Goal: Task Accomplishment & Management: Manage account settings

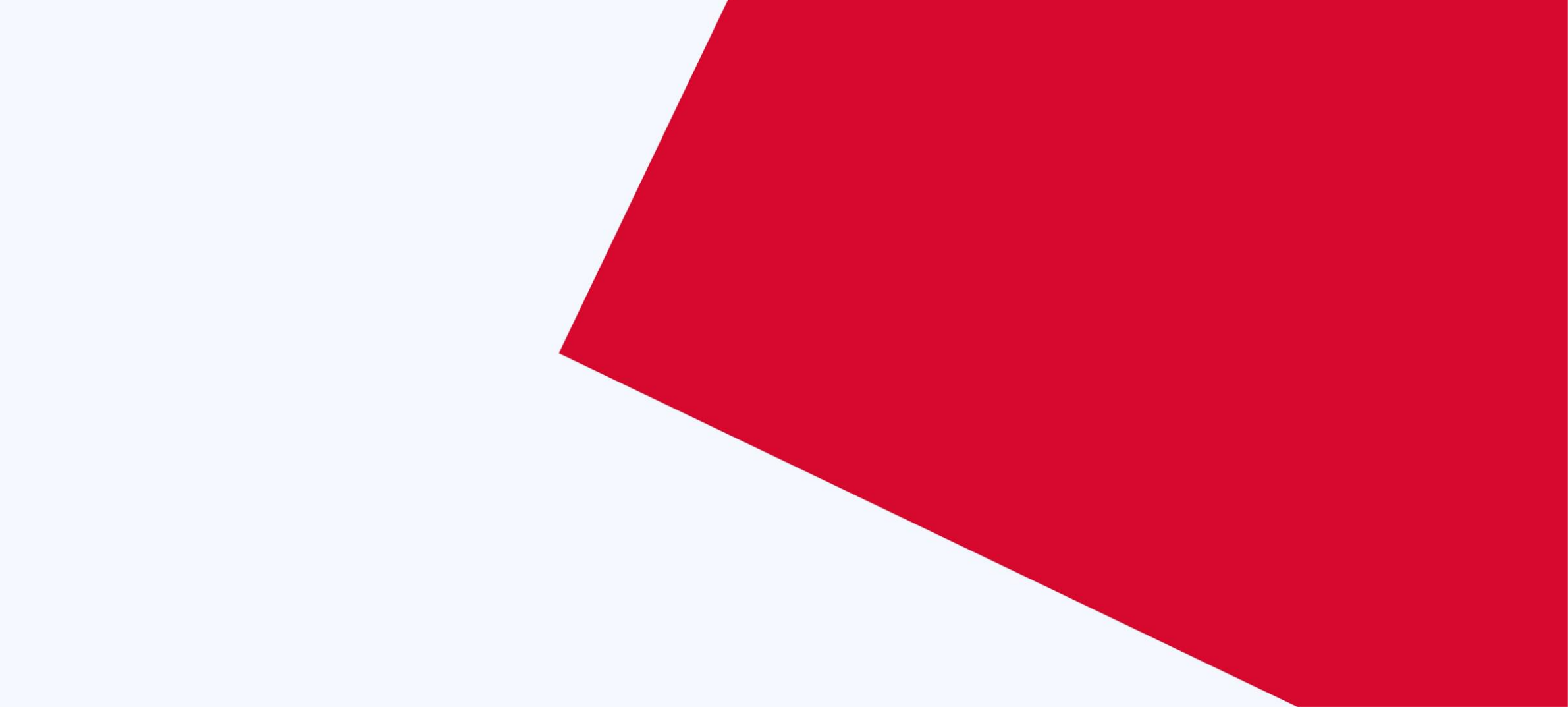
click at [779, 258] on body "🟢 Des questions ou besoin d'assistance pour la migration AirBnB? Connectez-vous…" at bounding box center [784, 354] width 1568 height 707
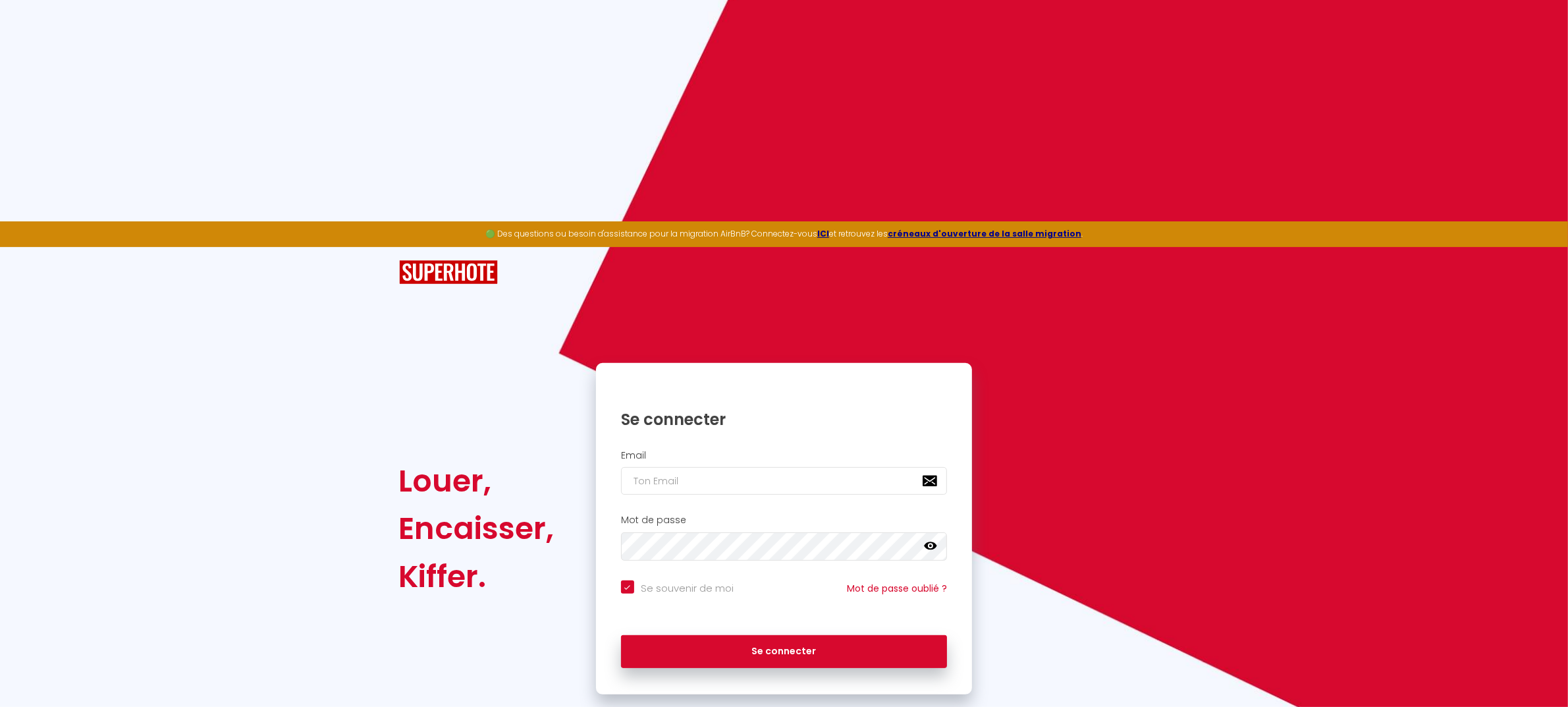
scroll to position [659, 0]
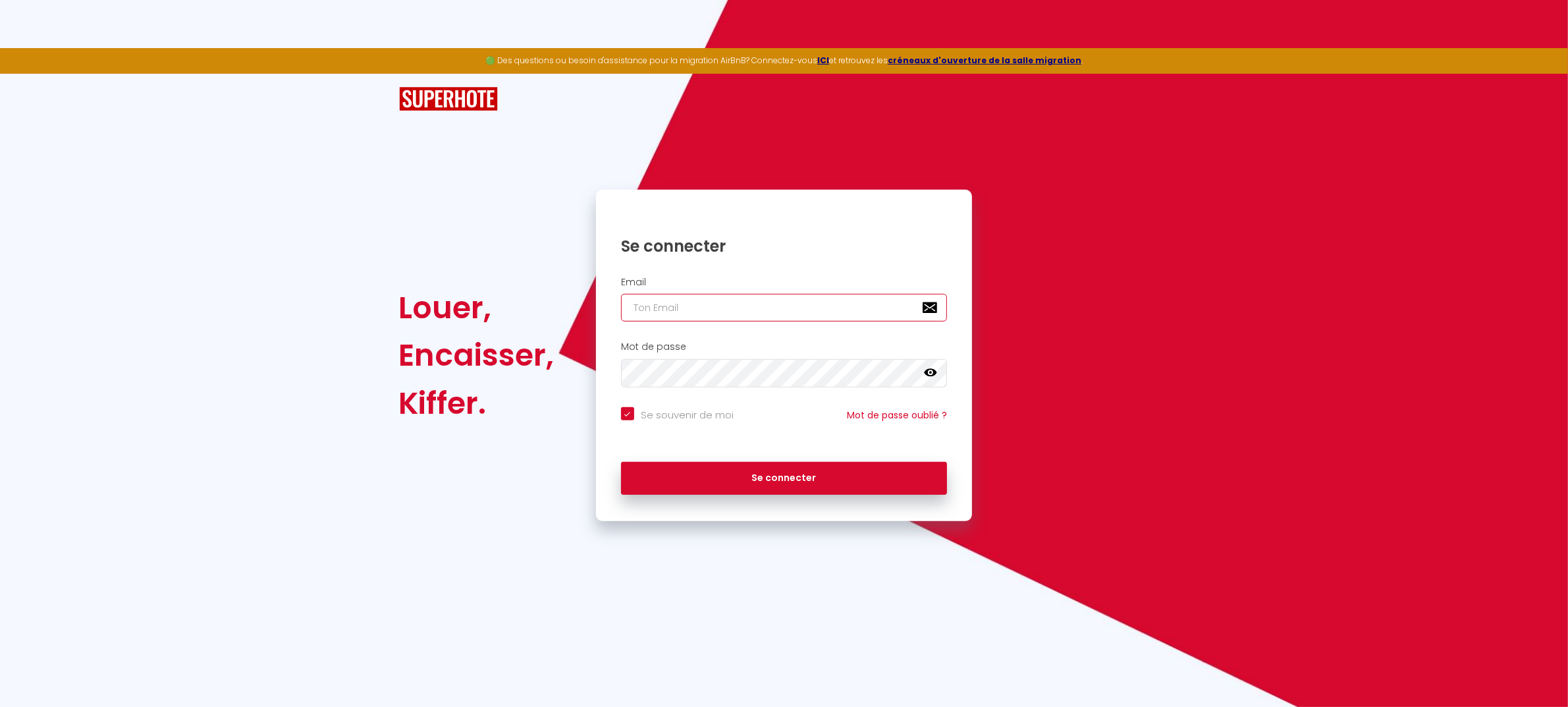
click at [723, 315] on input "email" at bounding box center [784, 307] width 326 height 28
type input "[EMAIL_ADDRESS][DOMAIN_NAME]"
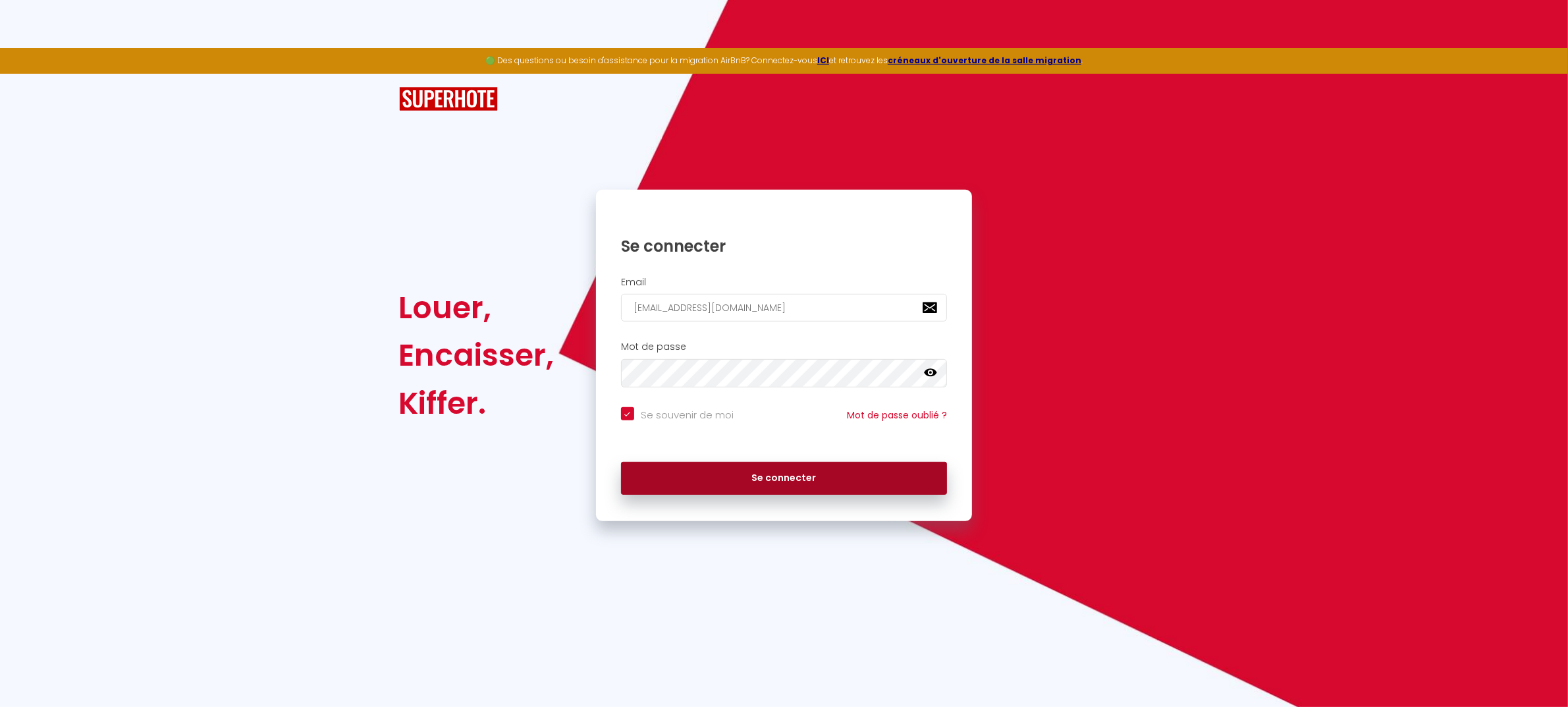
click at [778, 483] on button "Se connecter" at bounding box center [784, 478] width 326 height 33
checkbox input "true"
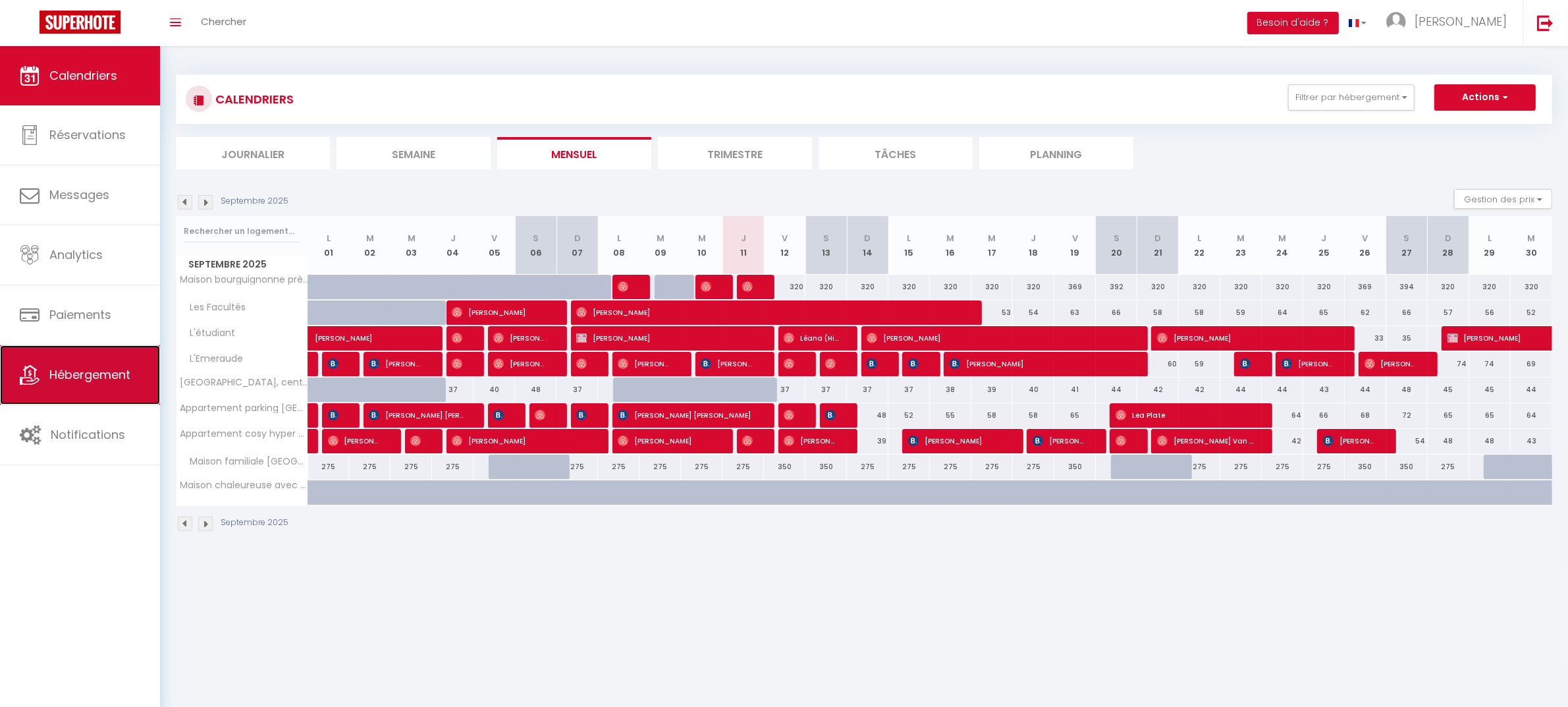
click at [76, 377] on span "Hébergement" at bounding box center [90, 374] width 81 height 16
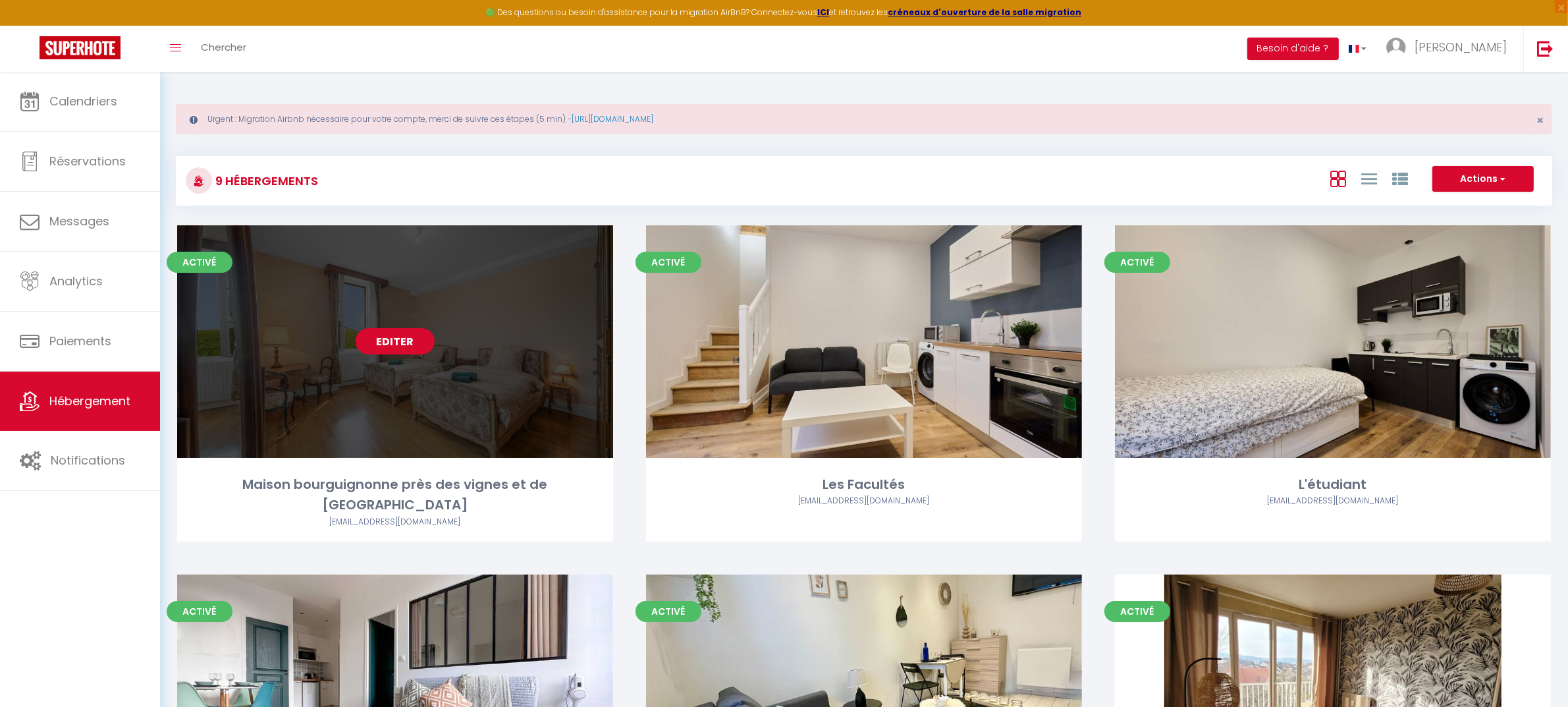
click at [394, 347] on link "Editer" at bounding box center [394, 341] width 79 height 26
select select "3"
select select "2"
select select "1"
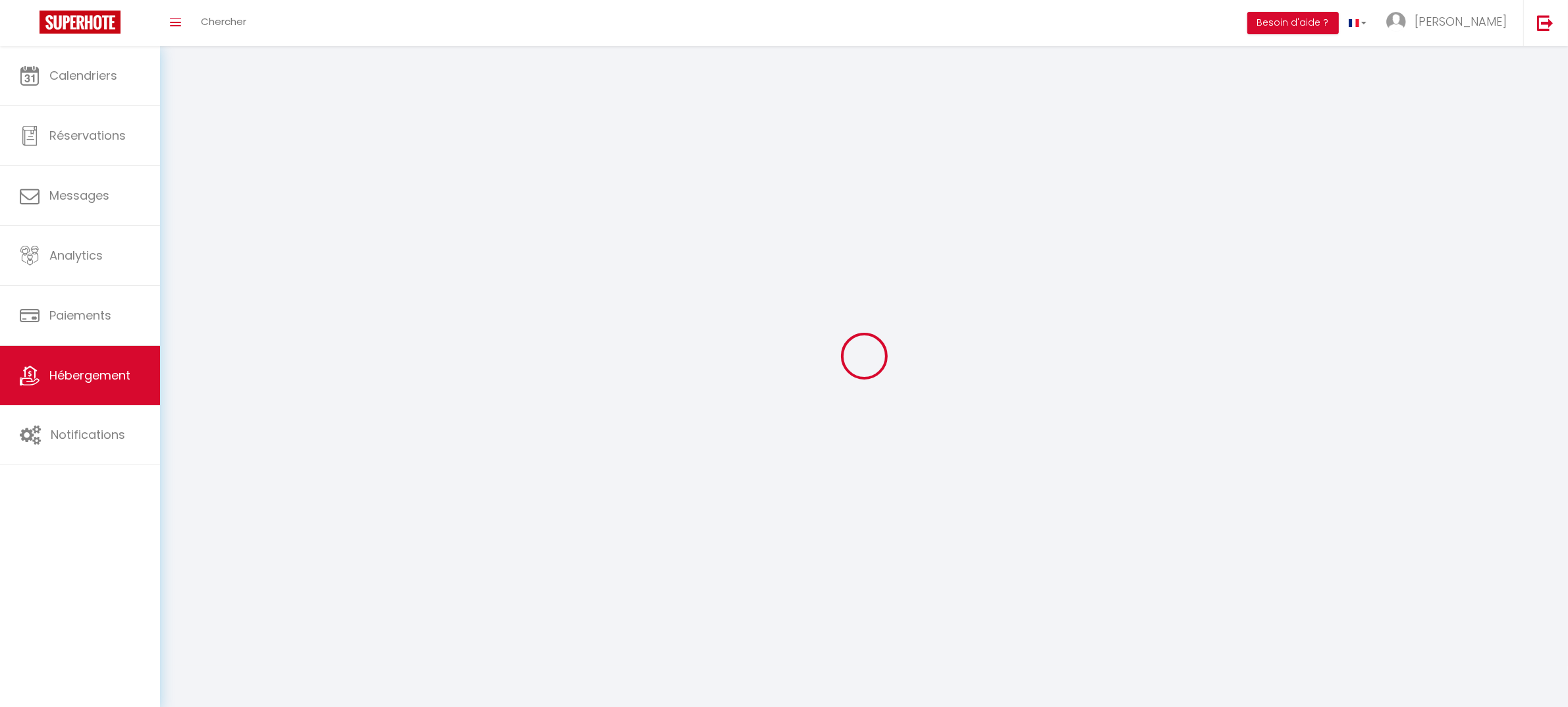
select select
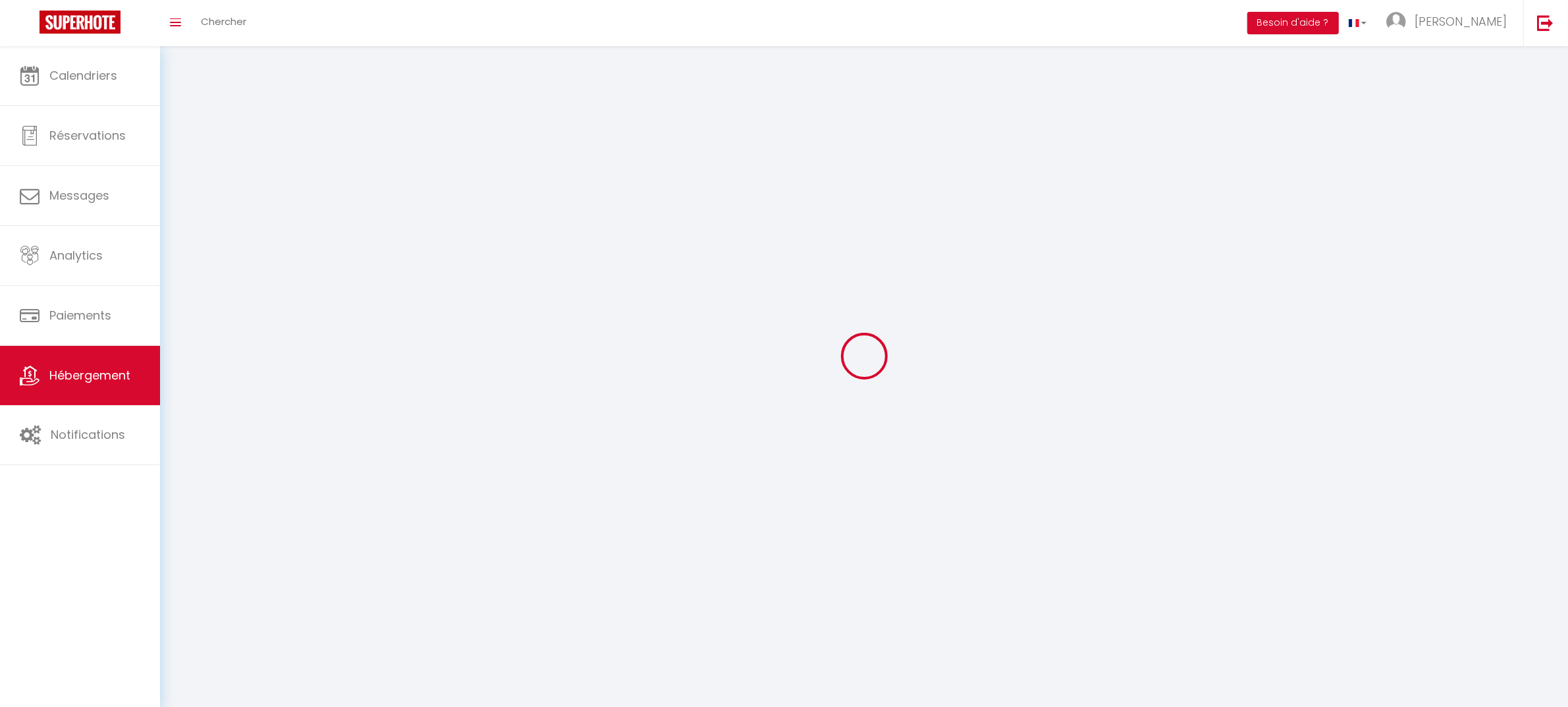
checkbox input "false"
select select
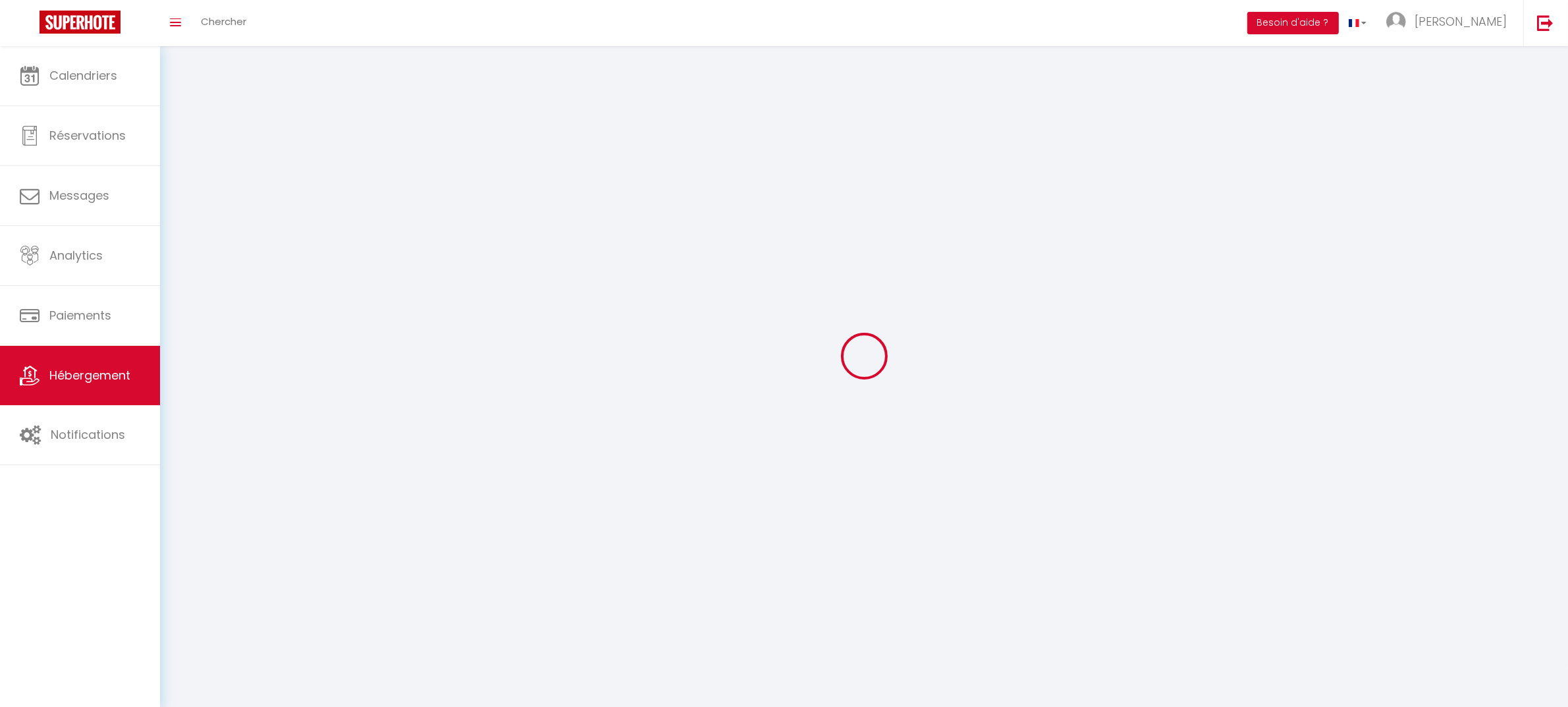
select select
select select "1"
select select
select select "28"
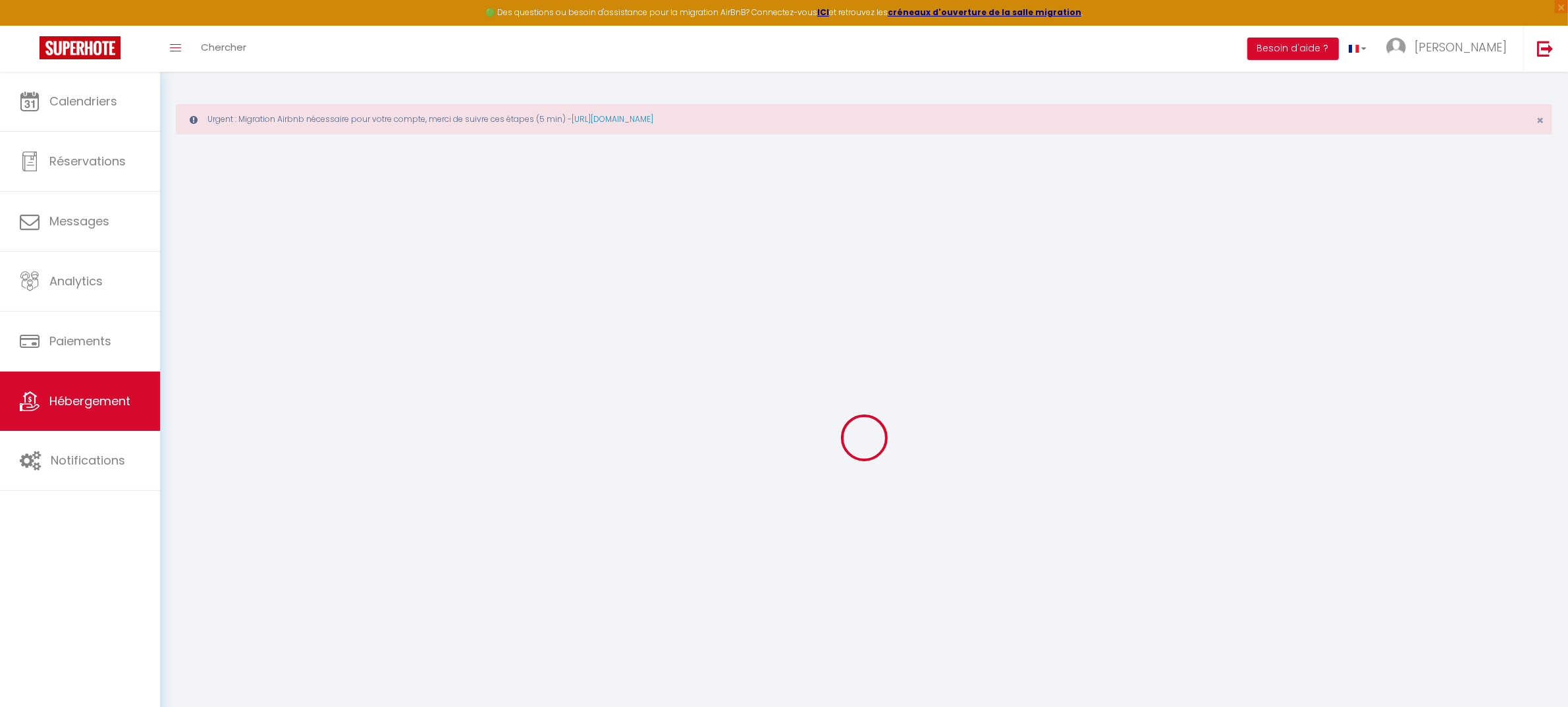
select select
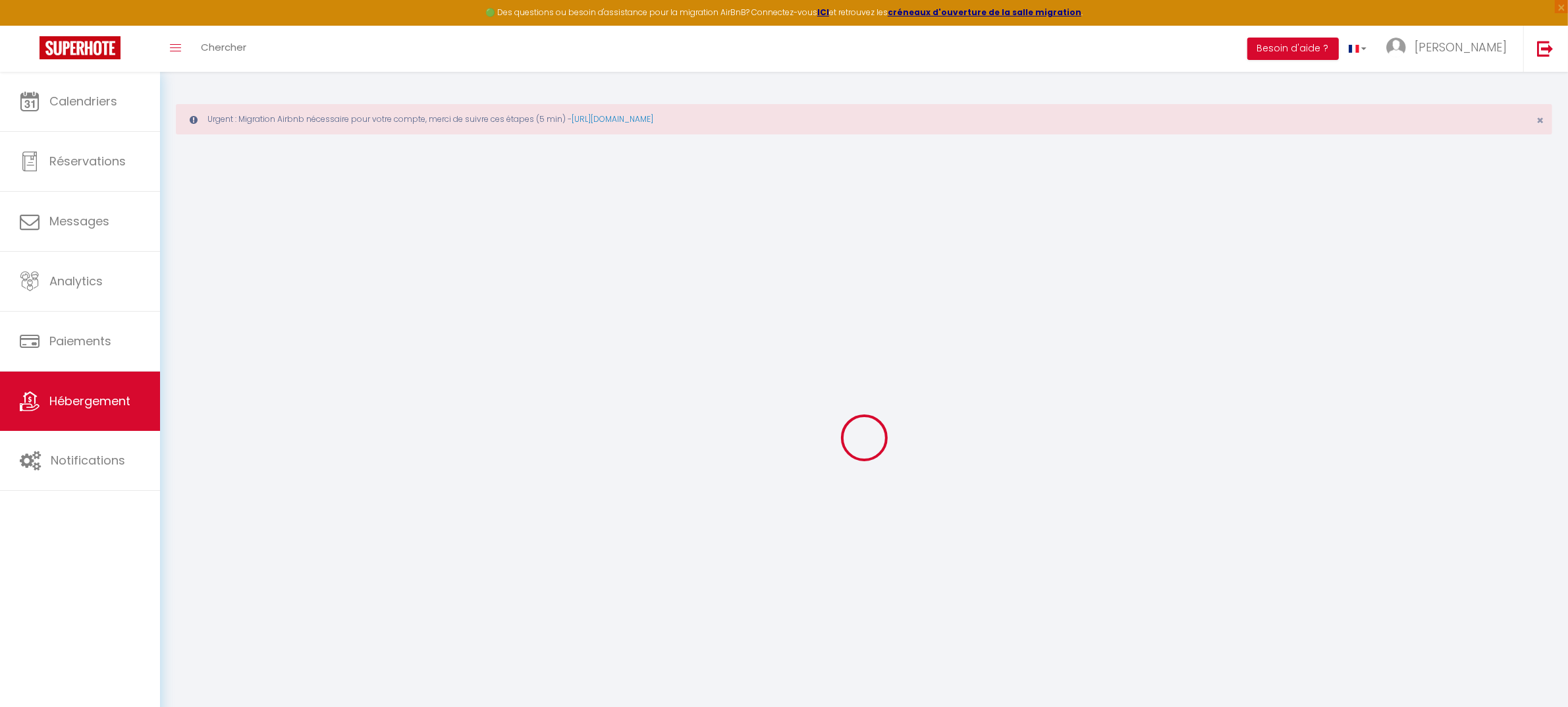
select select
checkbox input "false"
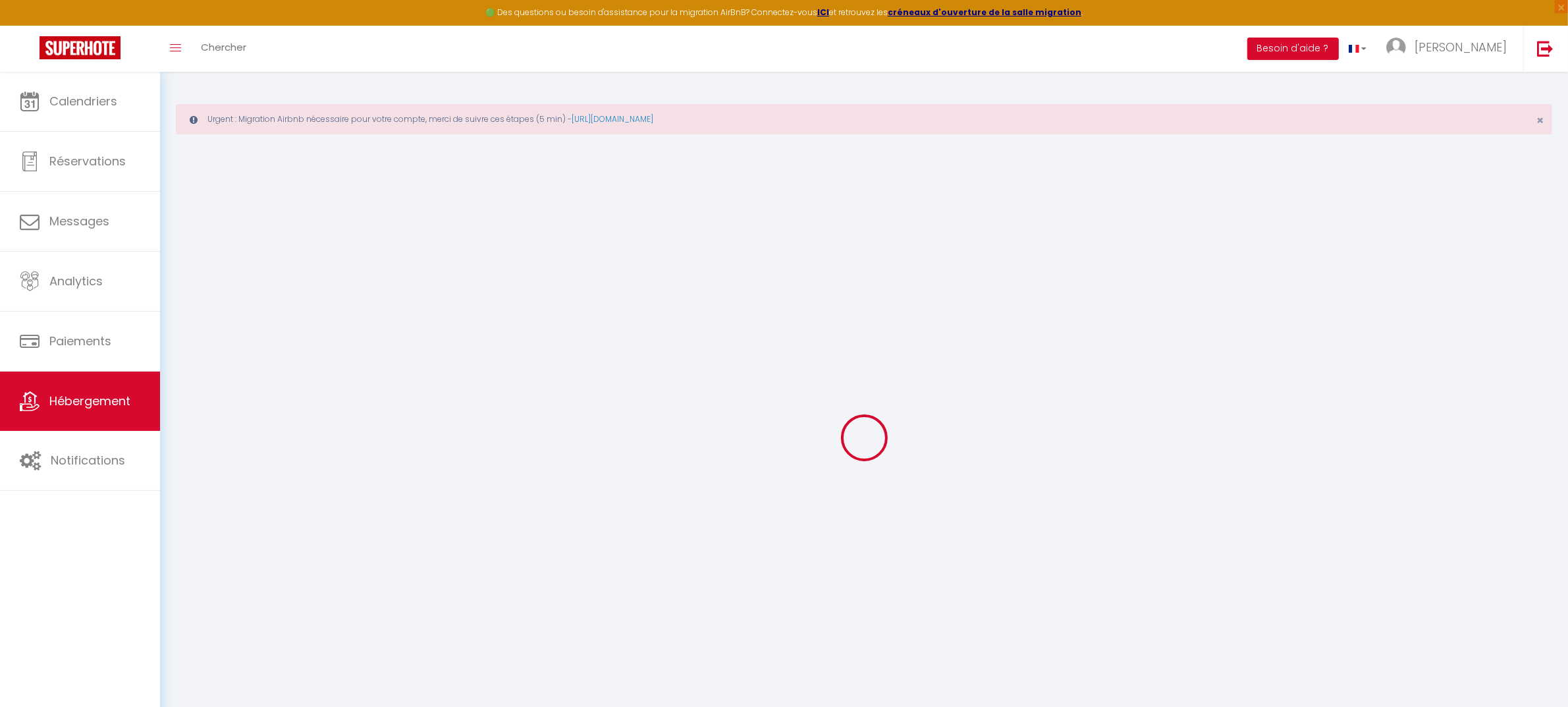
select select
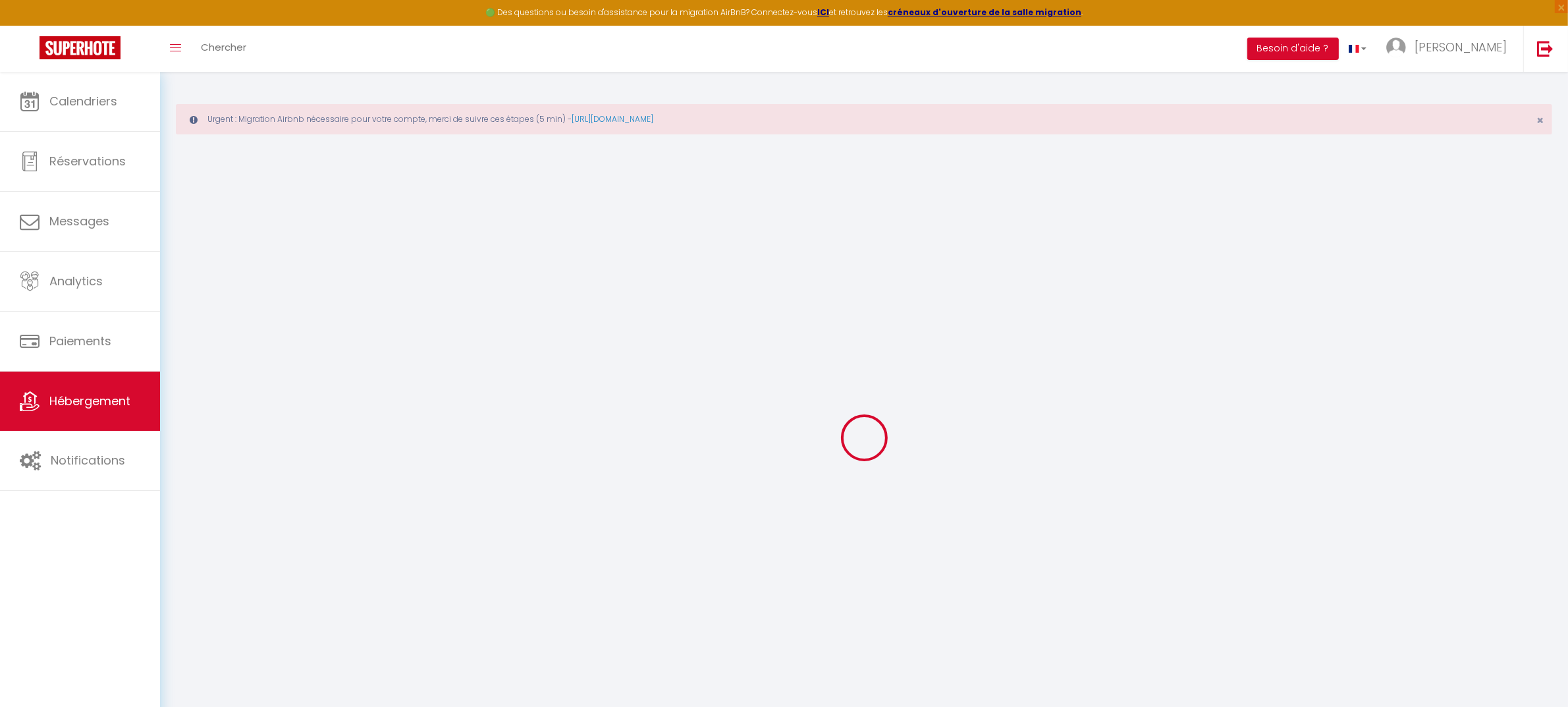
select select
checkbox input "false"
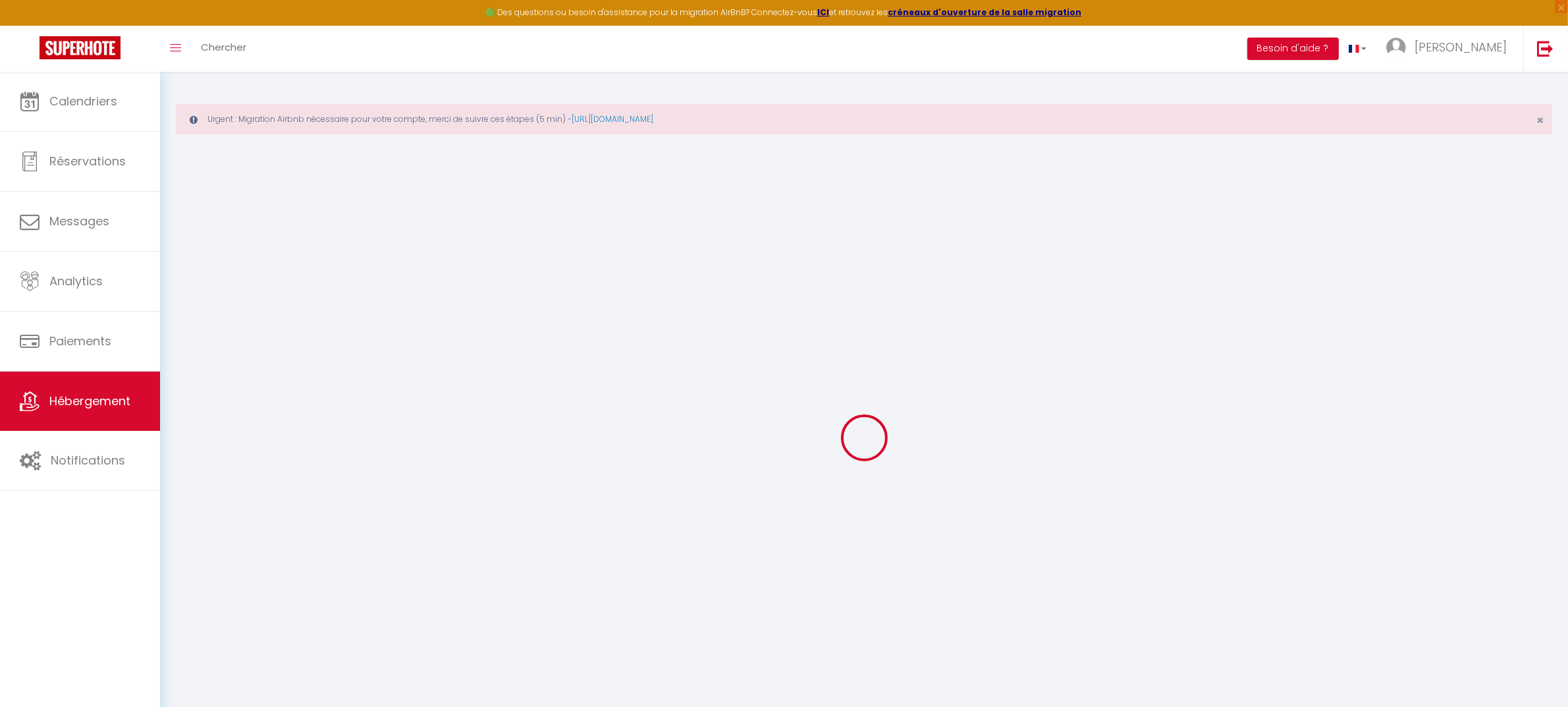
checkbox input "false"
select select
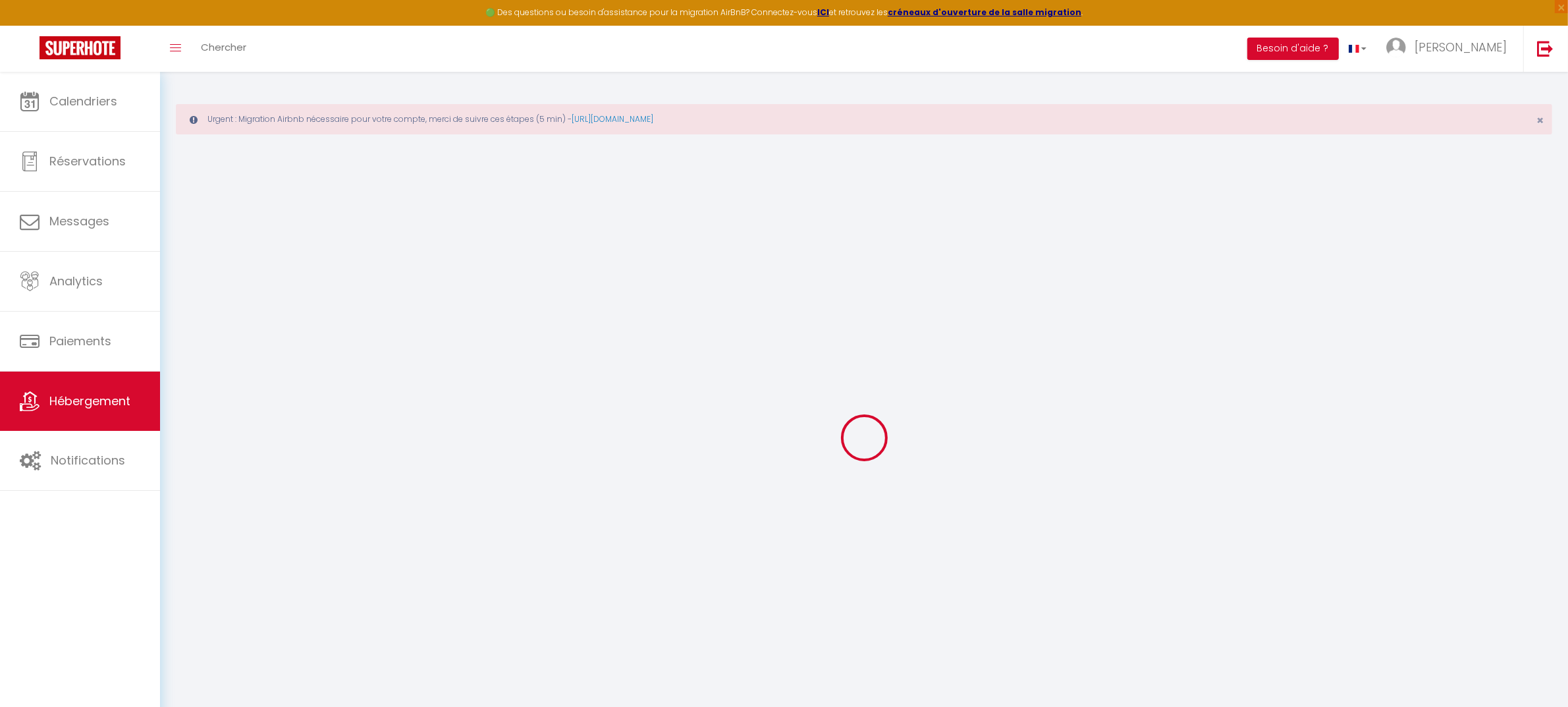
select select
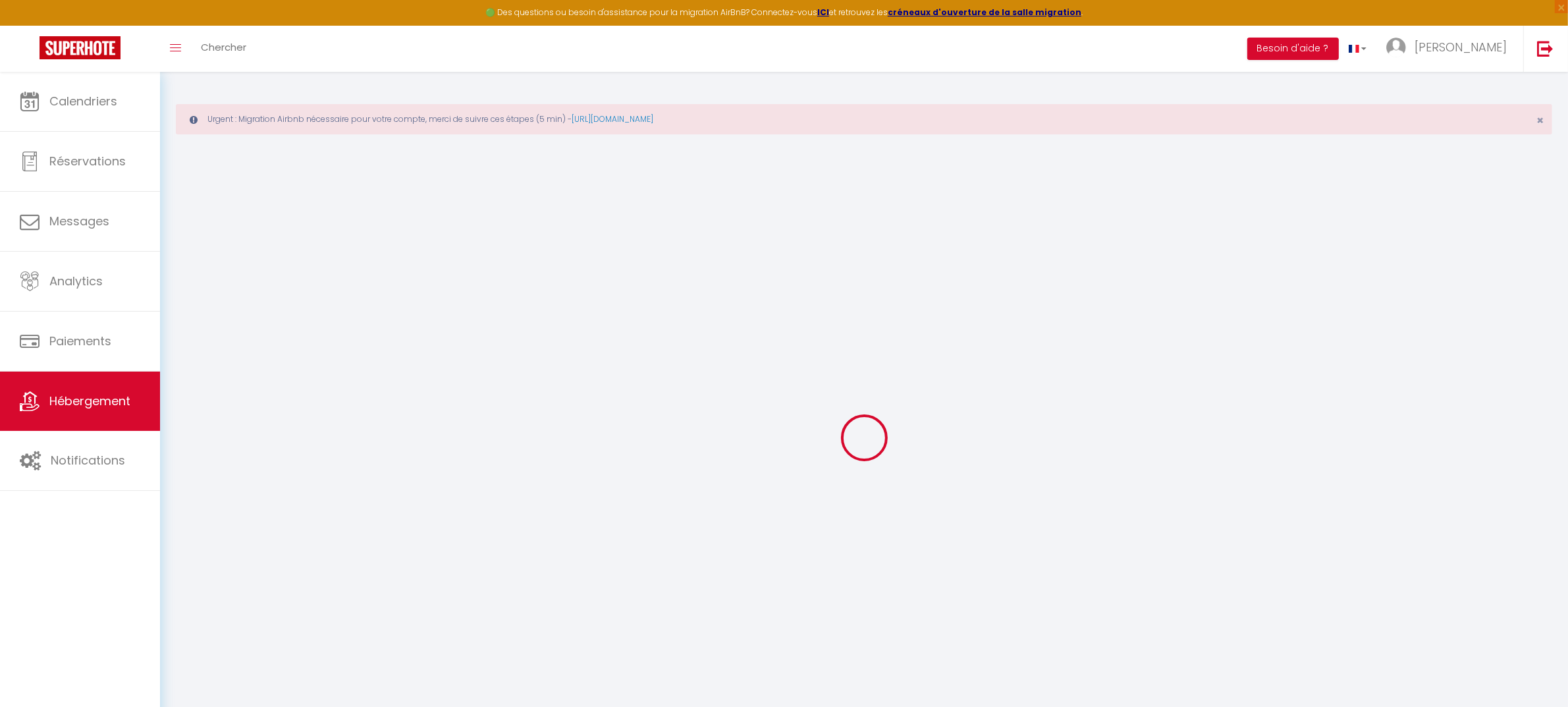
checkbox input "false"
select select
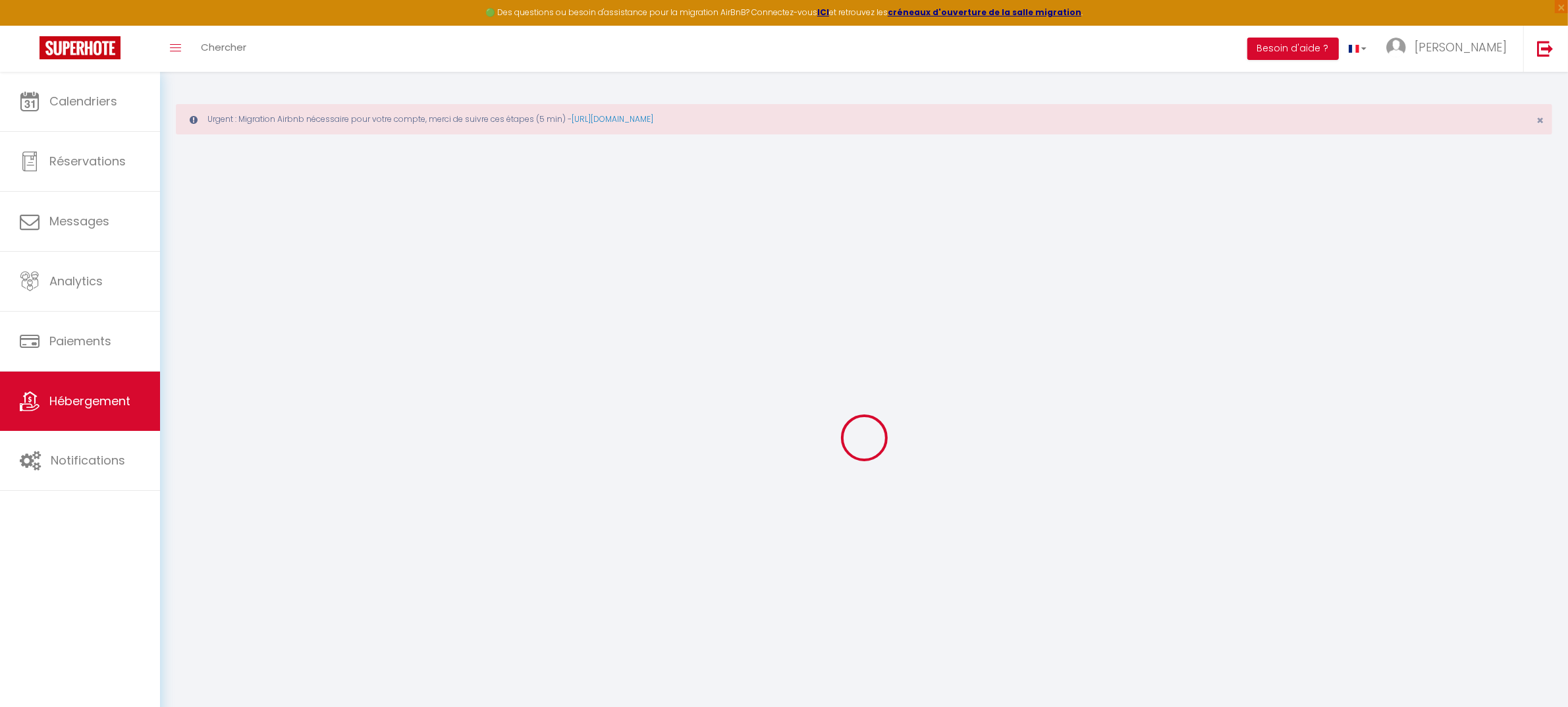
select select
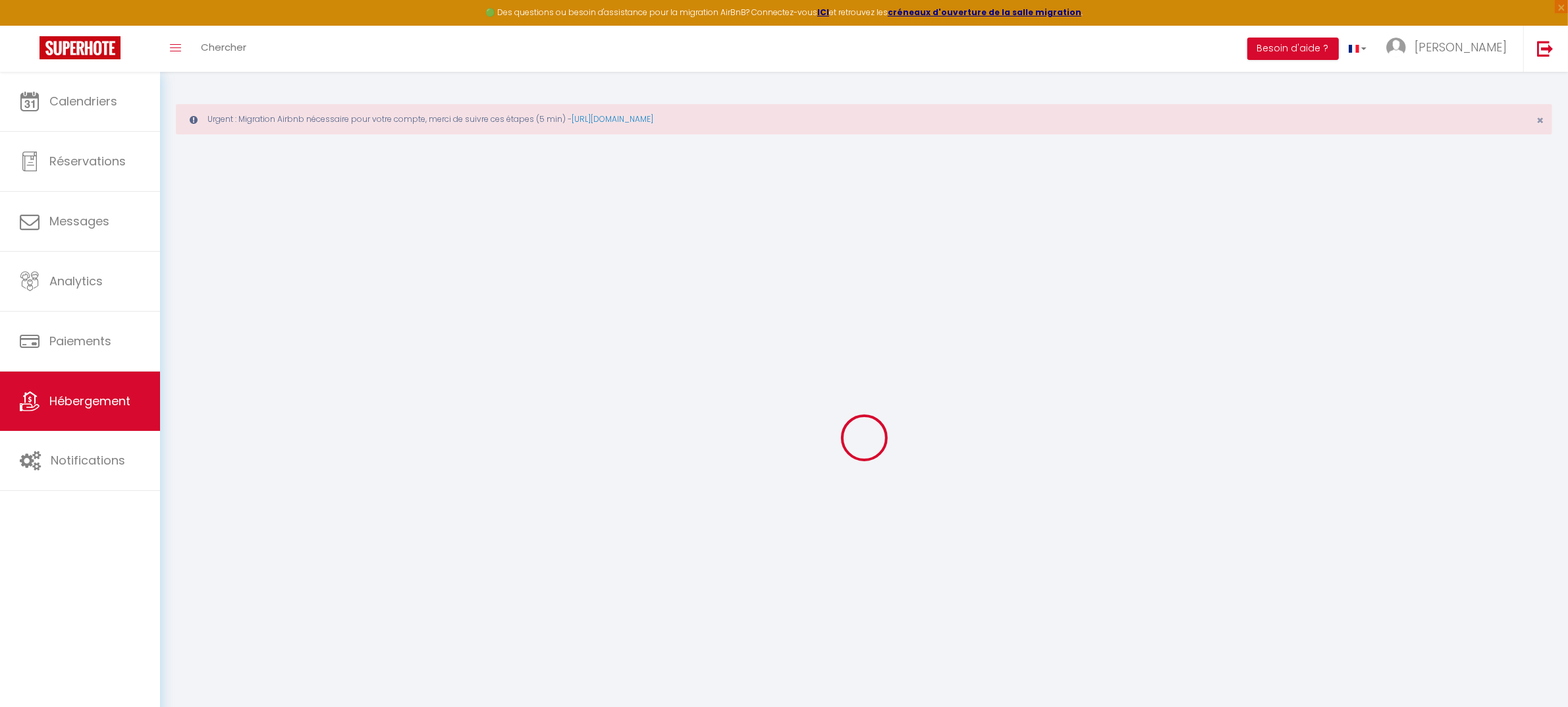
select select
checkbox input "false"
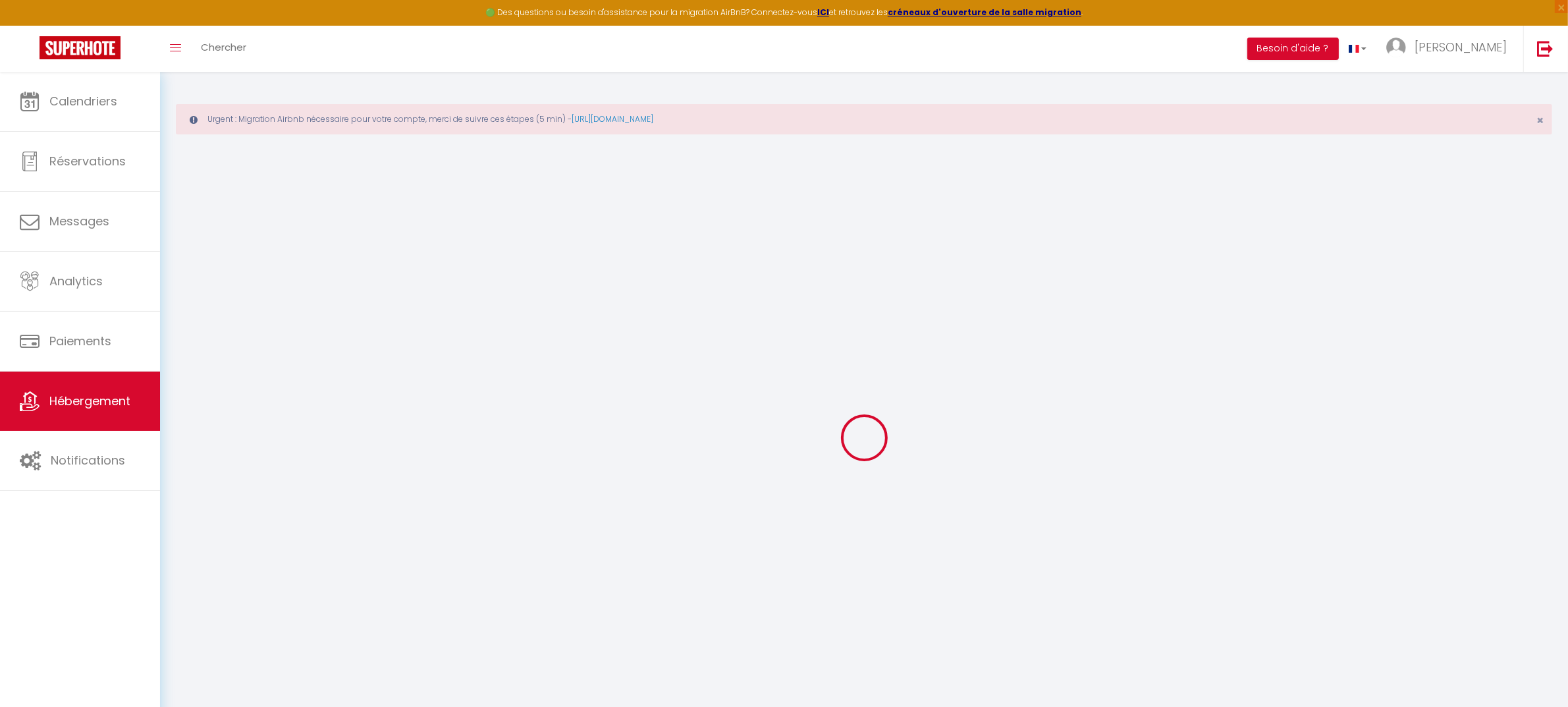
checkbox input "false"
select select
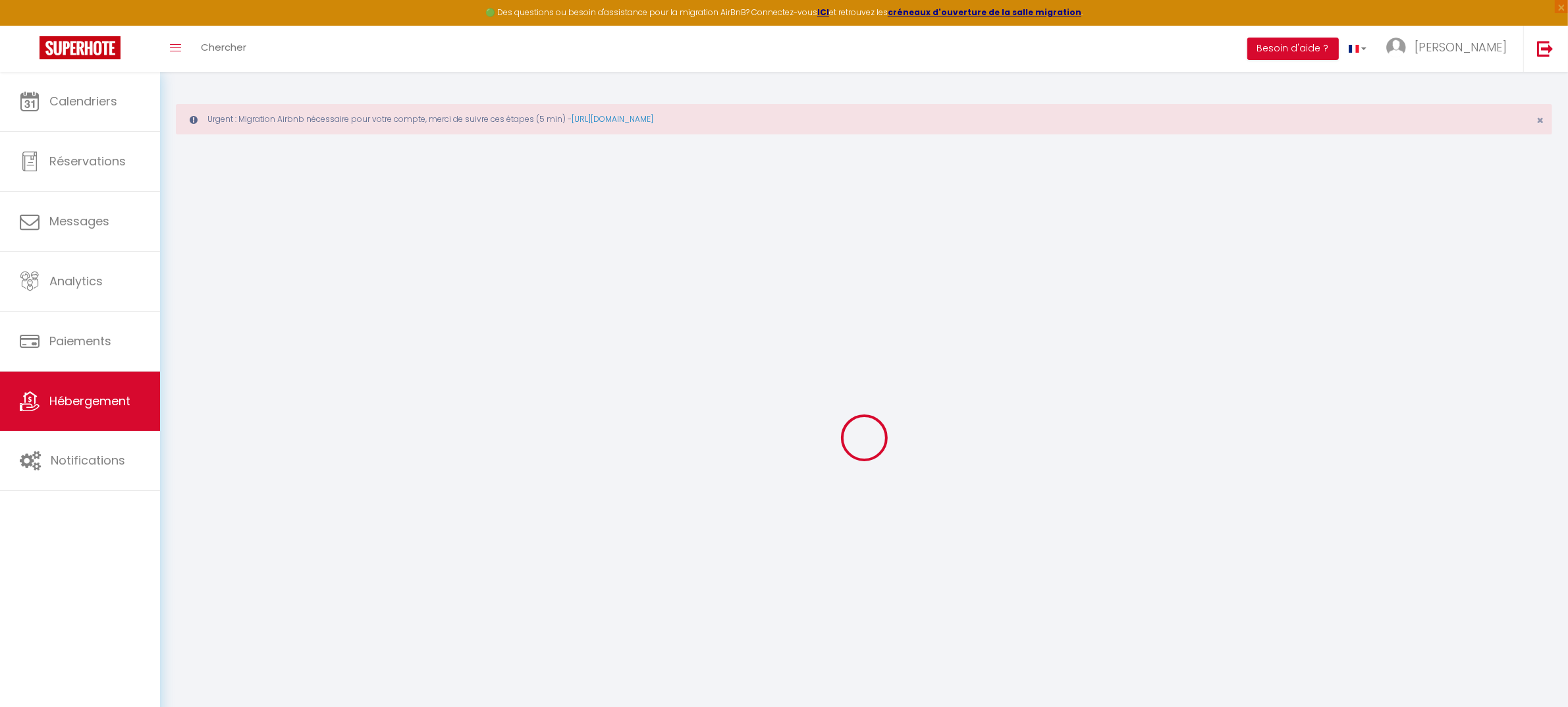
select select
checkbox input "false"
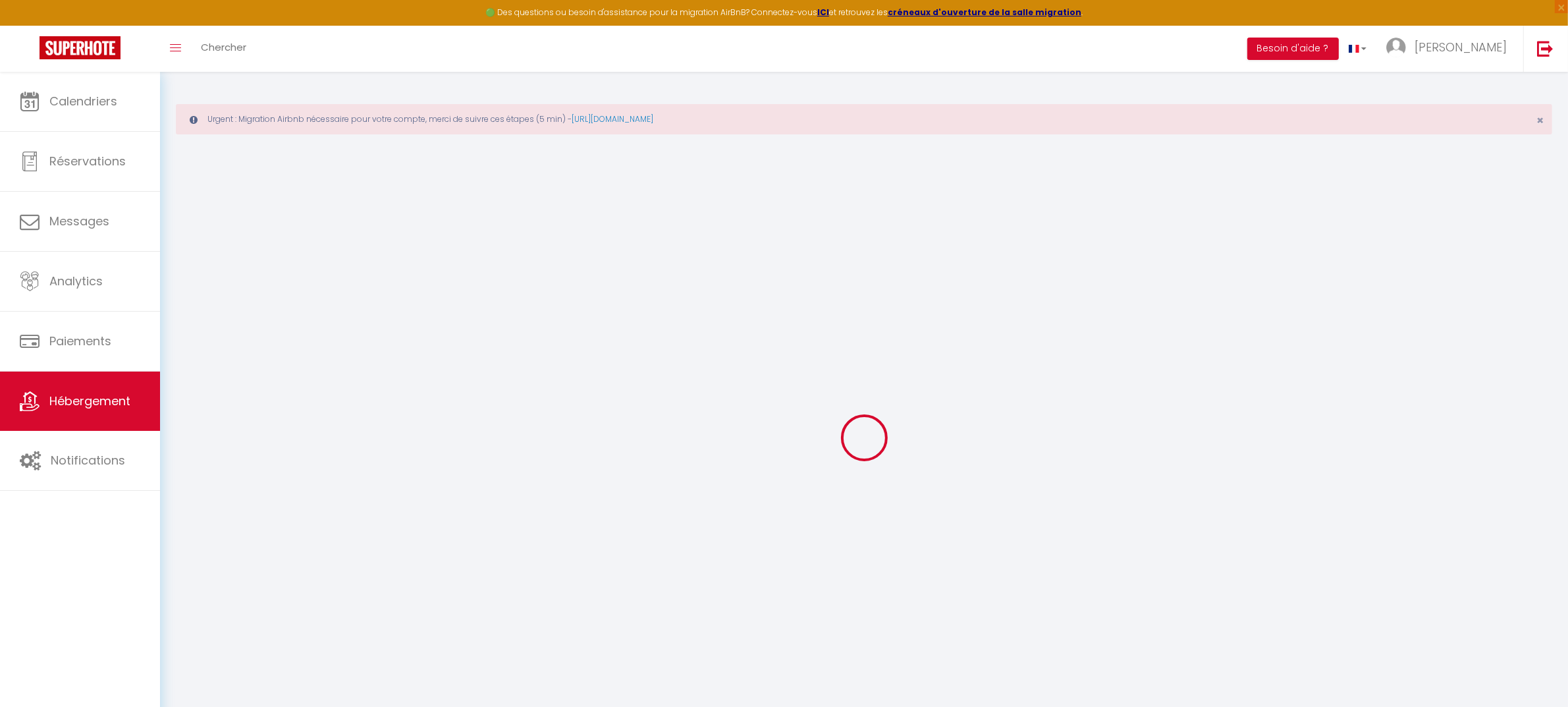
checkbox input "false"
select select
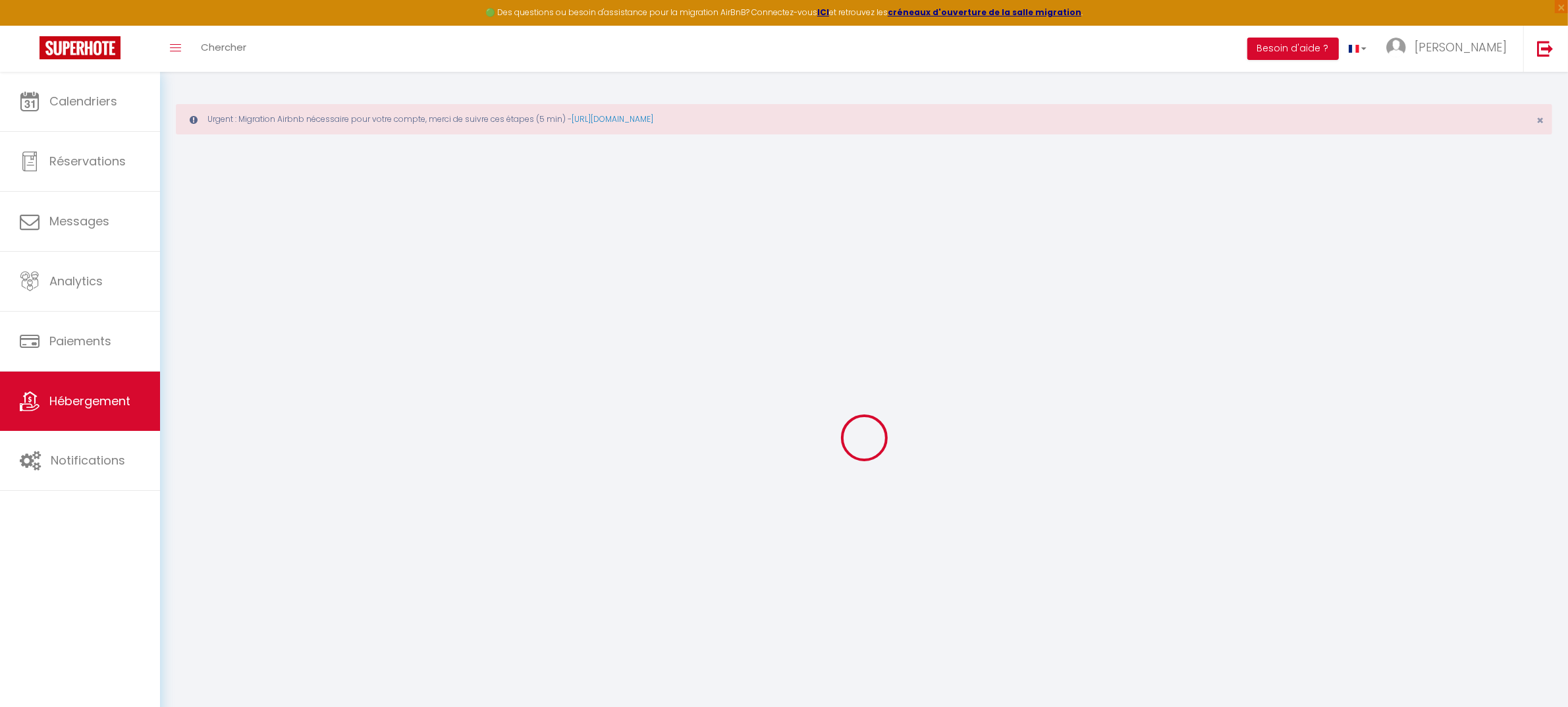
type input "Maison bourguignonne près des vignes et de [GEOGRAPHIC_DATA]"
type input "[PERSON_NAME]"
type input "Gillant"
type input "[STREET_ADDRESS][PERSON_NAME]"
type input "21220"
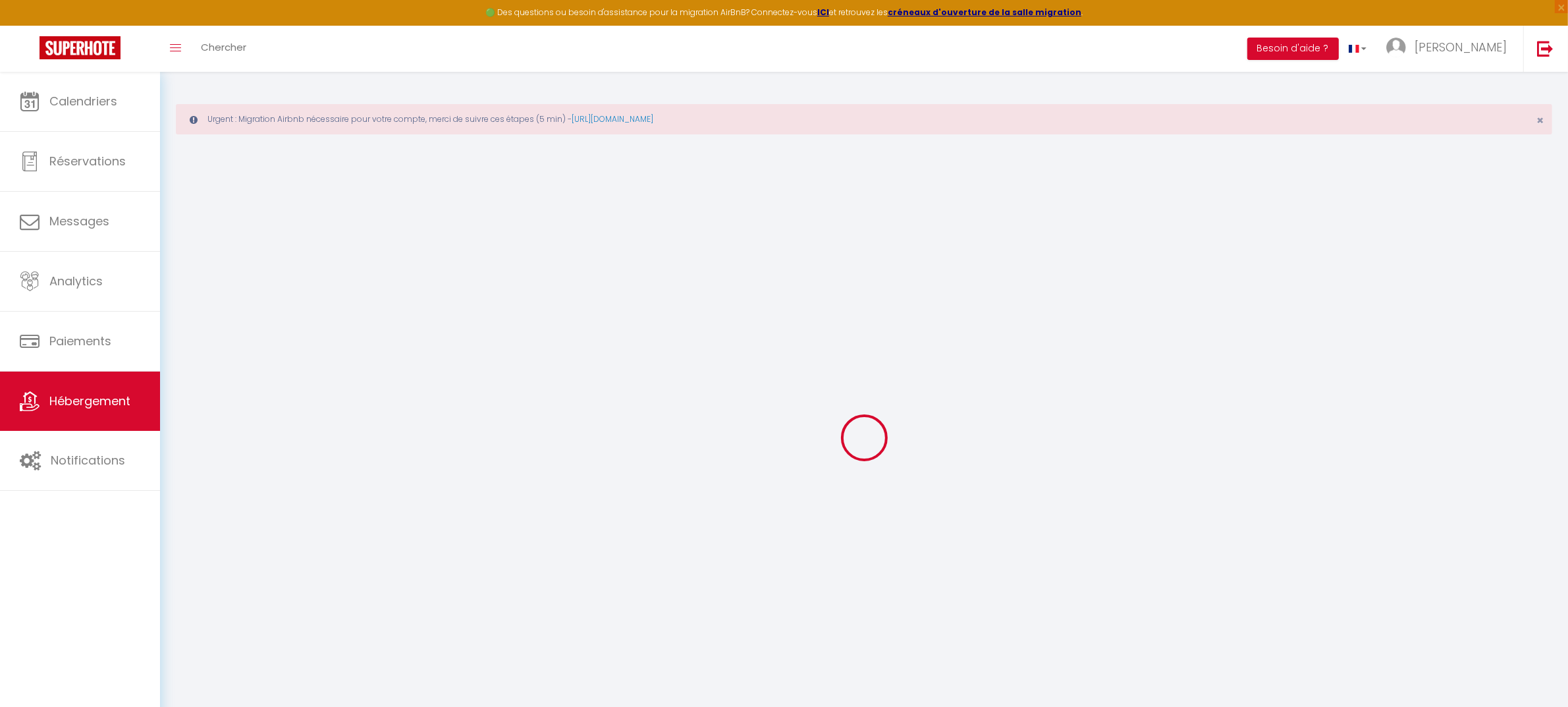
type input "Chambolle-[GEOGRAPHIC_DATA]"
select select "houses"
select select "10"
select select "6"
select select "2"
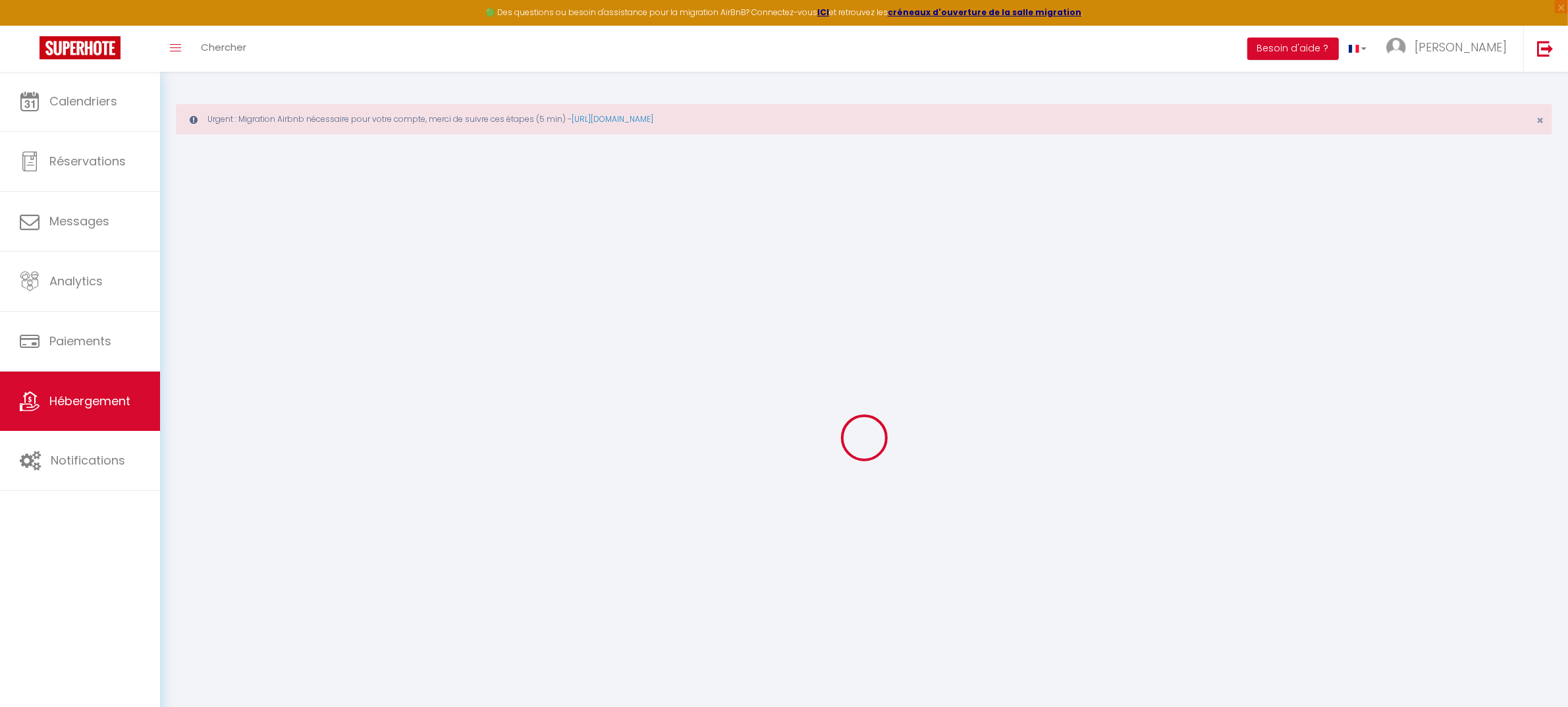
type input "450"
type input "150"
type input "1500"
select select
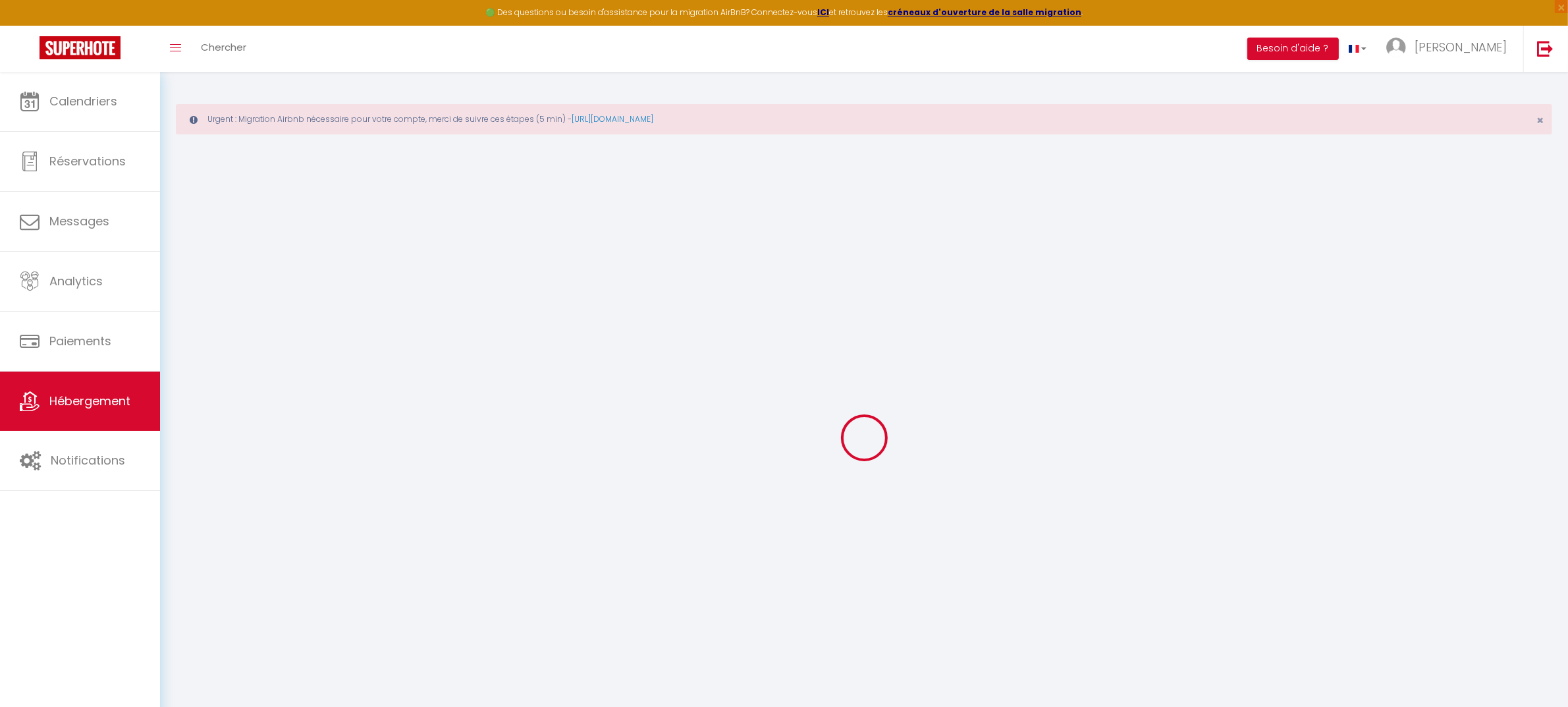
select select
type input "[STREET_ADDRESS][PERSON_NAME]"
type input "21220"
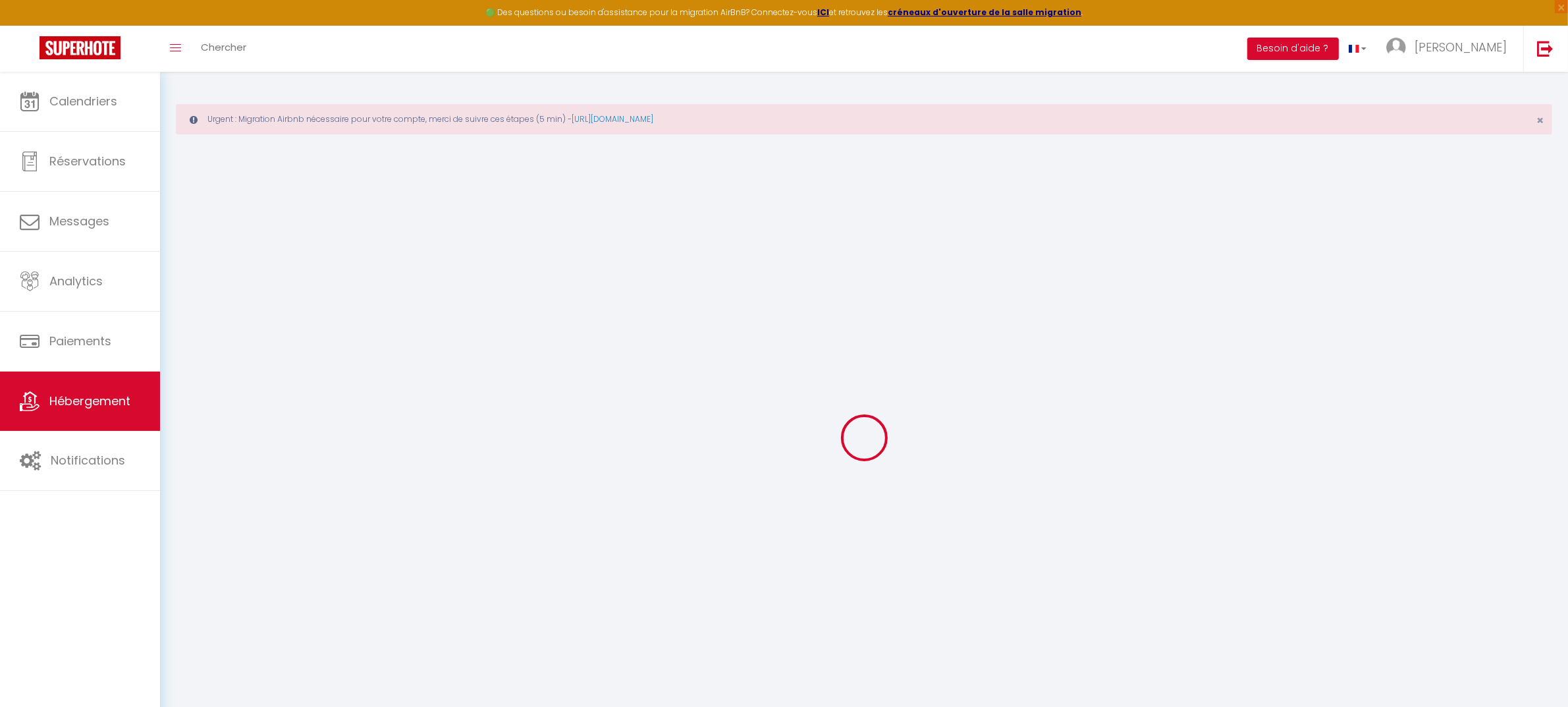
type input "Chambolle-[GEOGRAPHIC_DATA]"
type input "[PERSON_NAME][EMAIL_ADDRESS][DOMAIN_NAME]"
select select "15843"
checkbox input "true"
checkbox input "false"
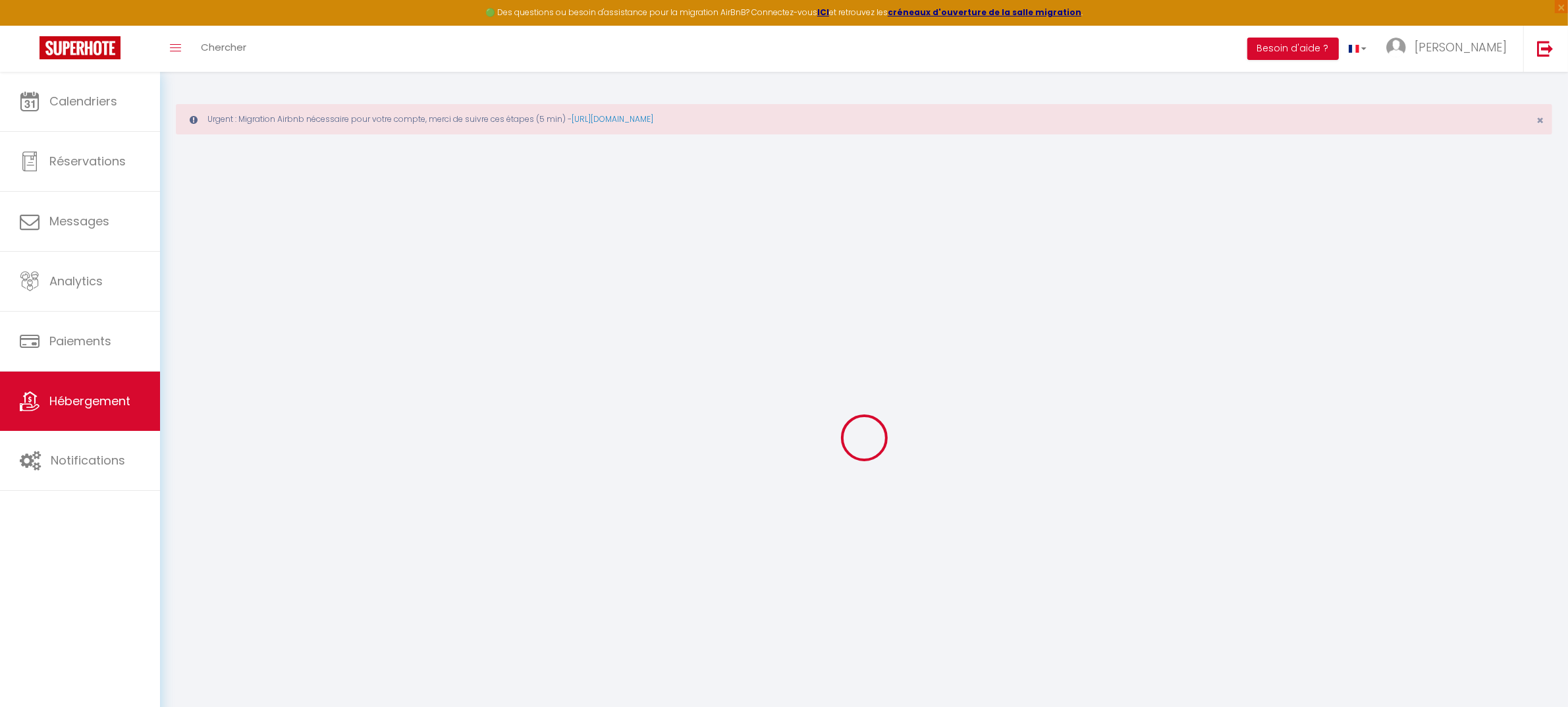
checkbox input "true"
checkbox input "false"
type input "0"
select select
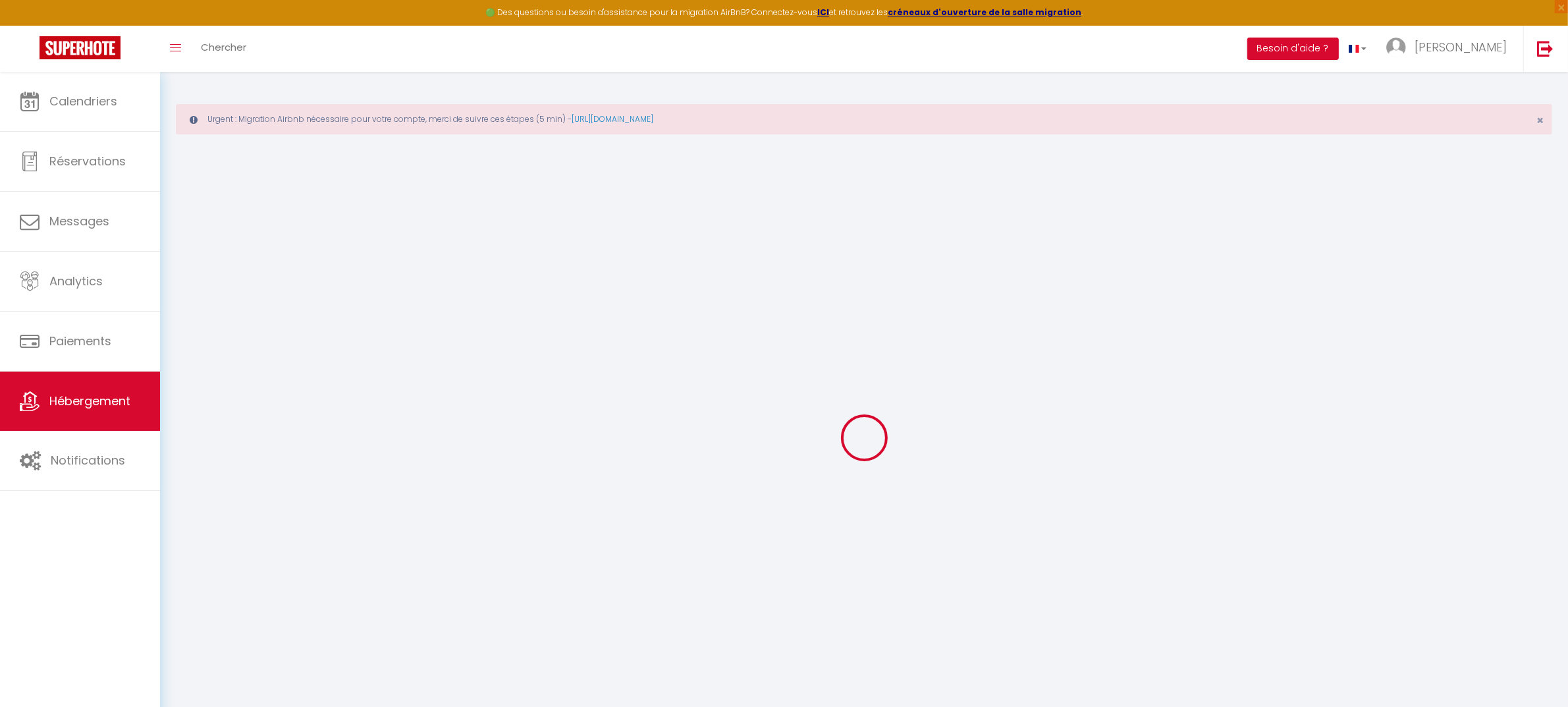
select select
checkbox input "true"
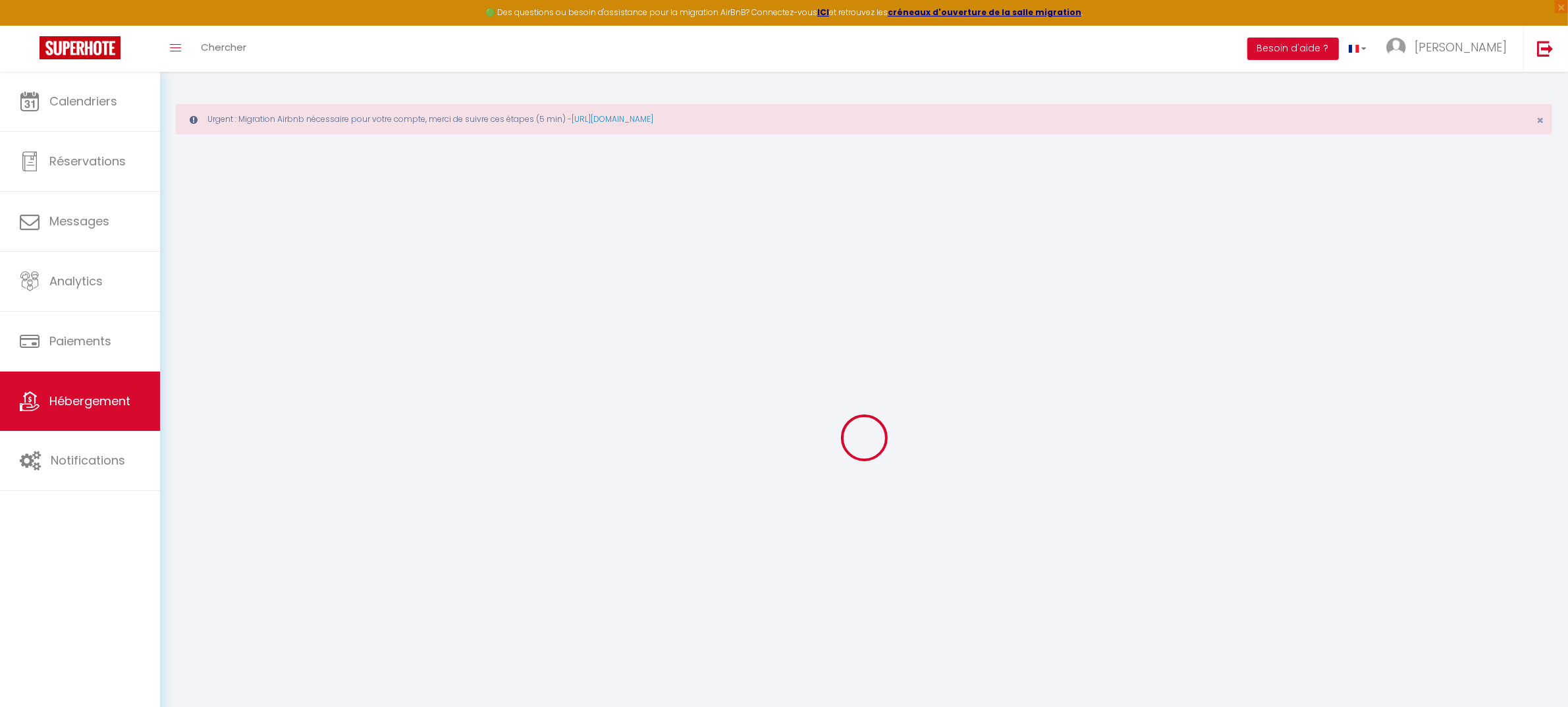
checkbox input "false"
checkbox input "true"
checkbox input "false"
select select
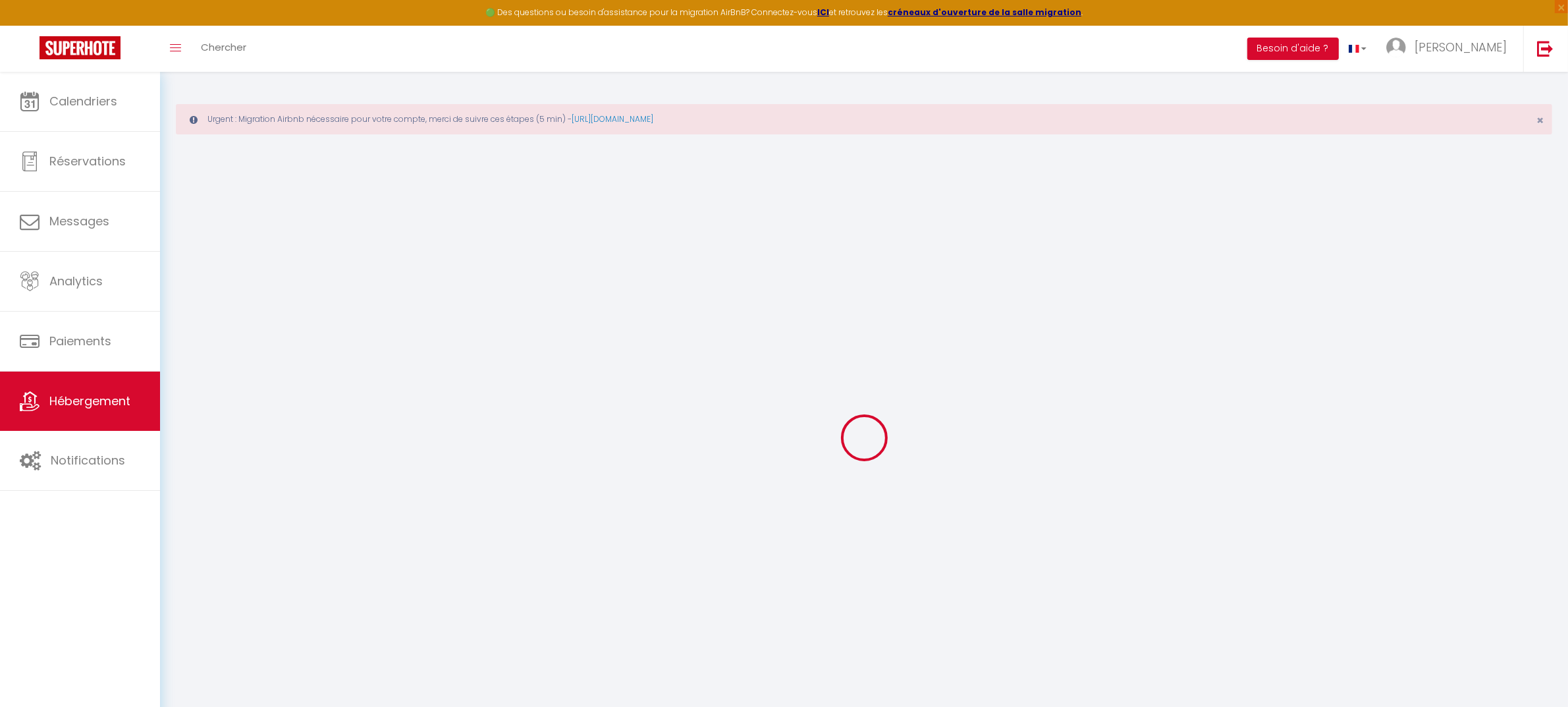
select select
checkbox input "true"
checkbox input "false"
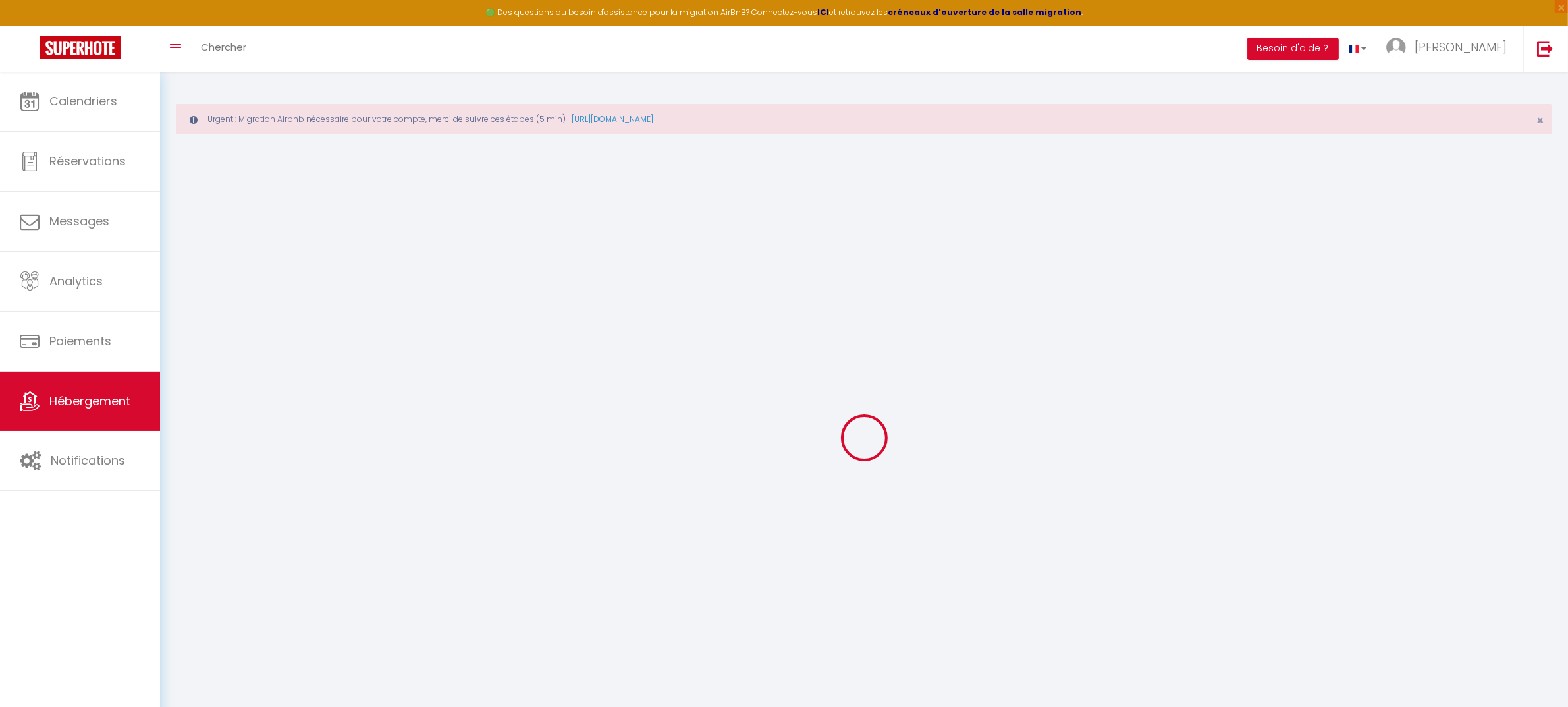
checkbox input "true"
checkbox input "false"
checkbox input "true"
checkbox input "false"
checkbox input "true"
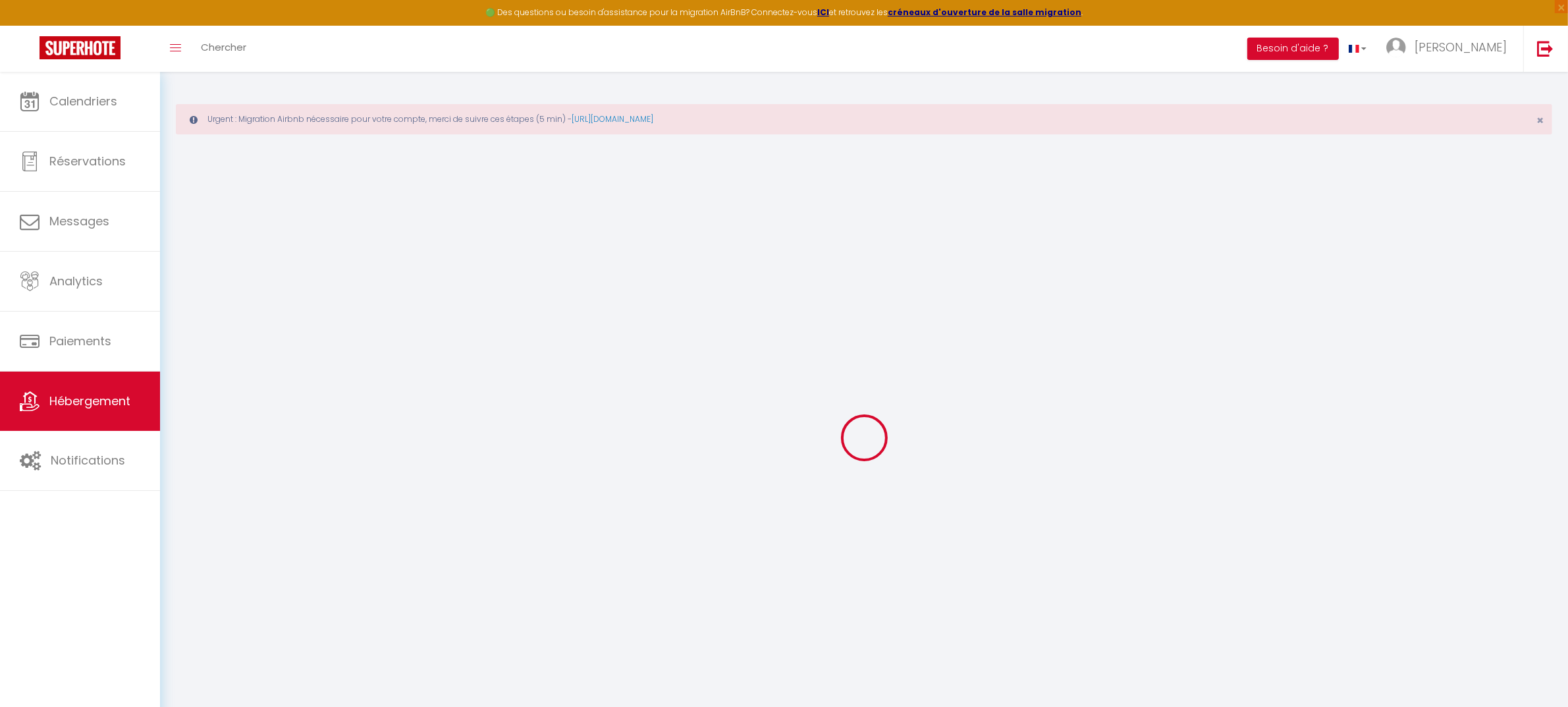
checkbox input "false"
checkbox input "true"
checkbox input "false"
checkbox input "true"
checkbox input "false"
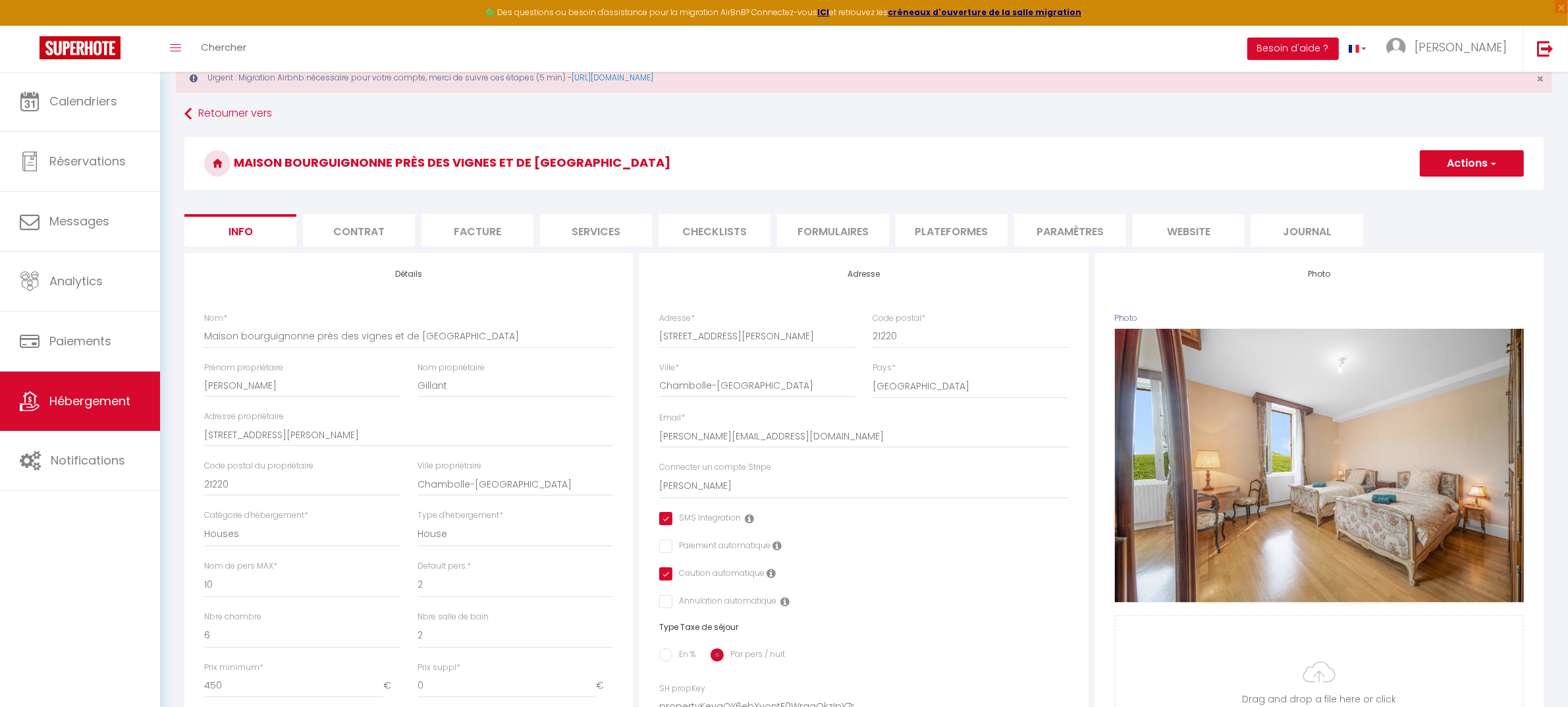
scroll to position [82, 0]
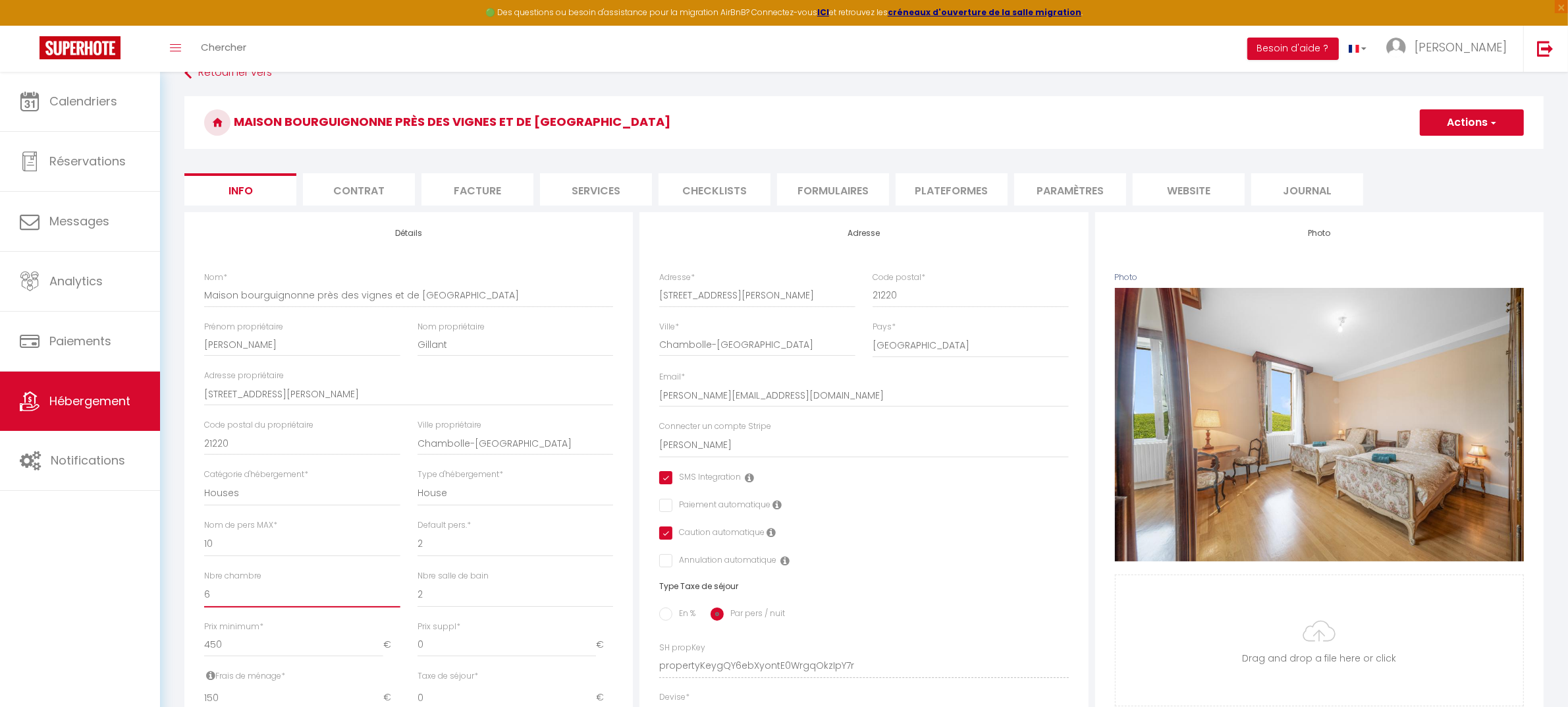
click at [276, 594] on select "0 1 2 3 4 5 6 7 8 9 10 11 12 13" at bounding box center [302, 595] width 197 height 25
select select "4"
click at [204, 582] on select "0 1 2 3 4 5 6 7 8 9 10 11 12 13" at bounding box center [302, 595] width 197 height 25
checkbox input "true"
checkbox input "false"
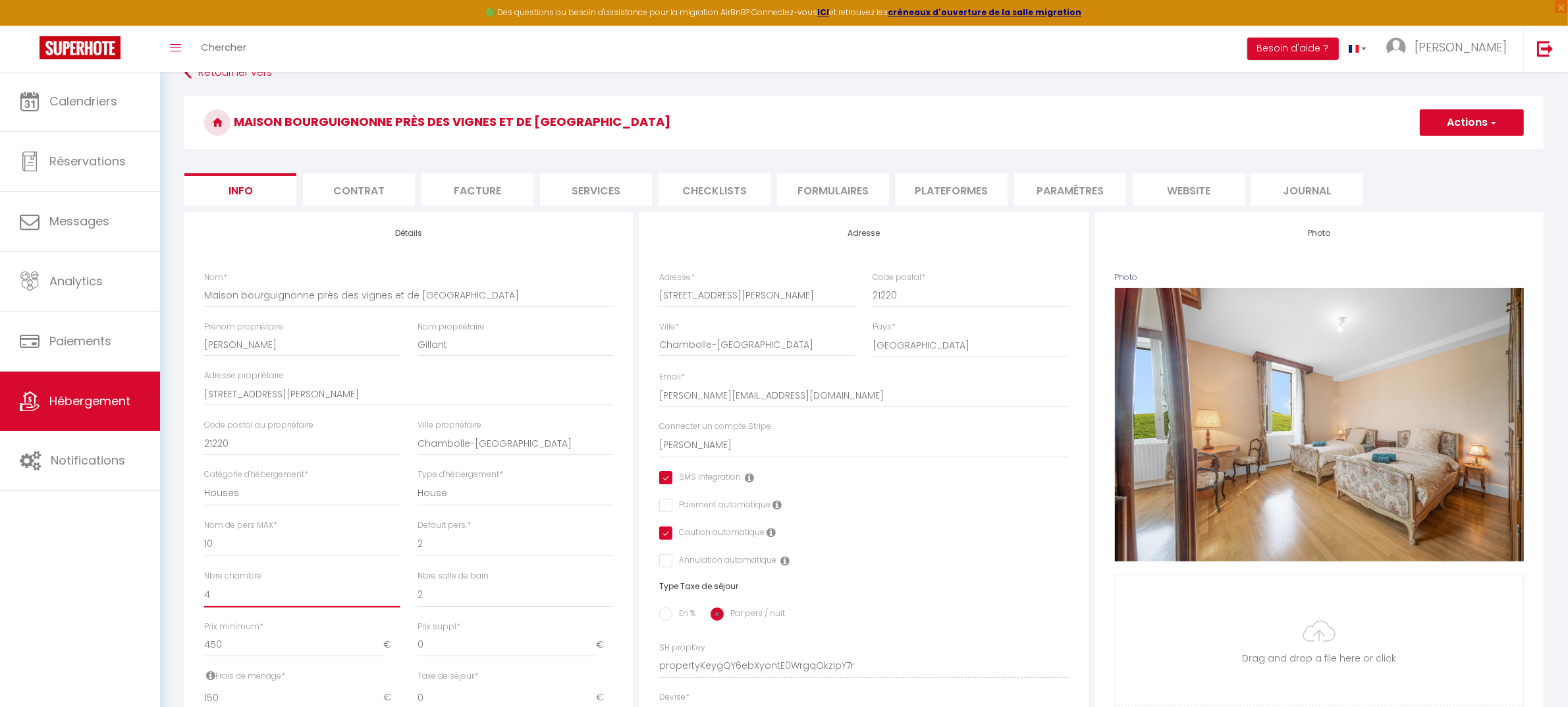
checkbox input "true"
checkbox input "false"
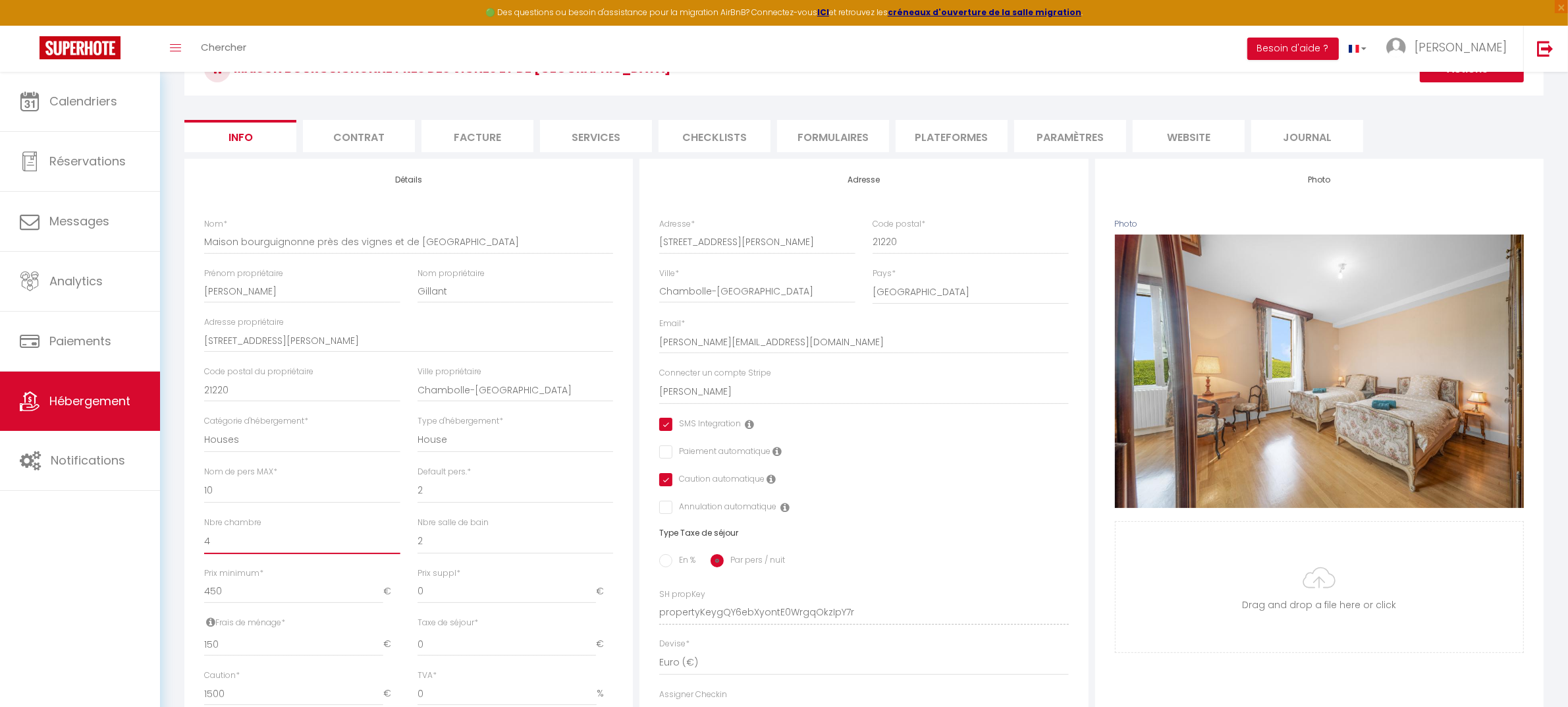
checkbox input "true"
checkbox input "false"
checkbox input "true"
checkbox input "false"
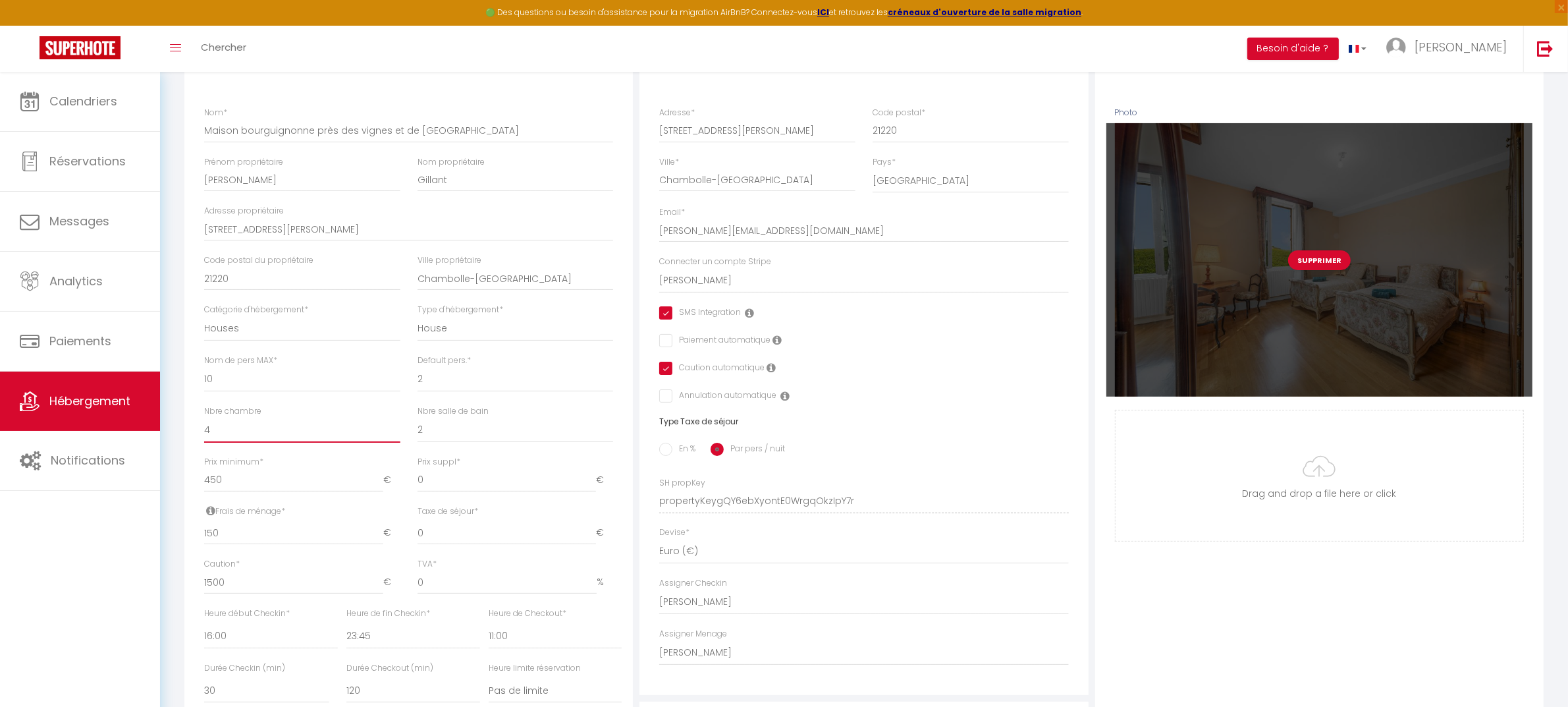
scroll to position [0, 0]
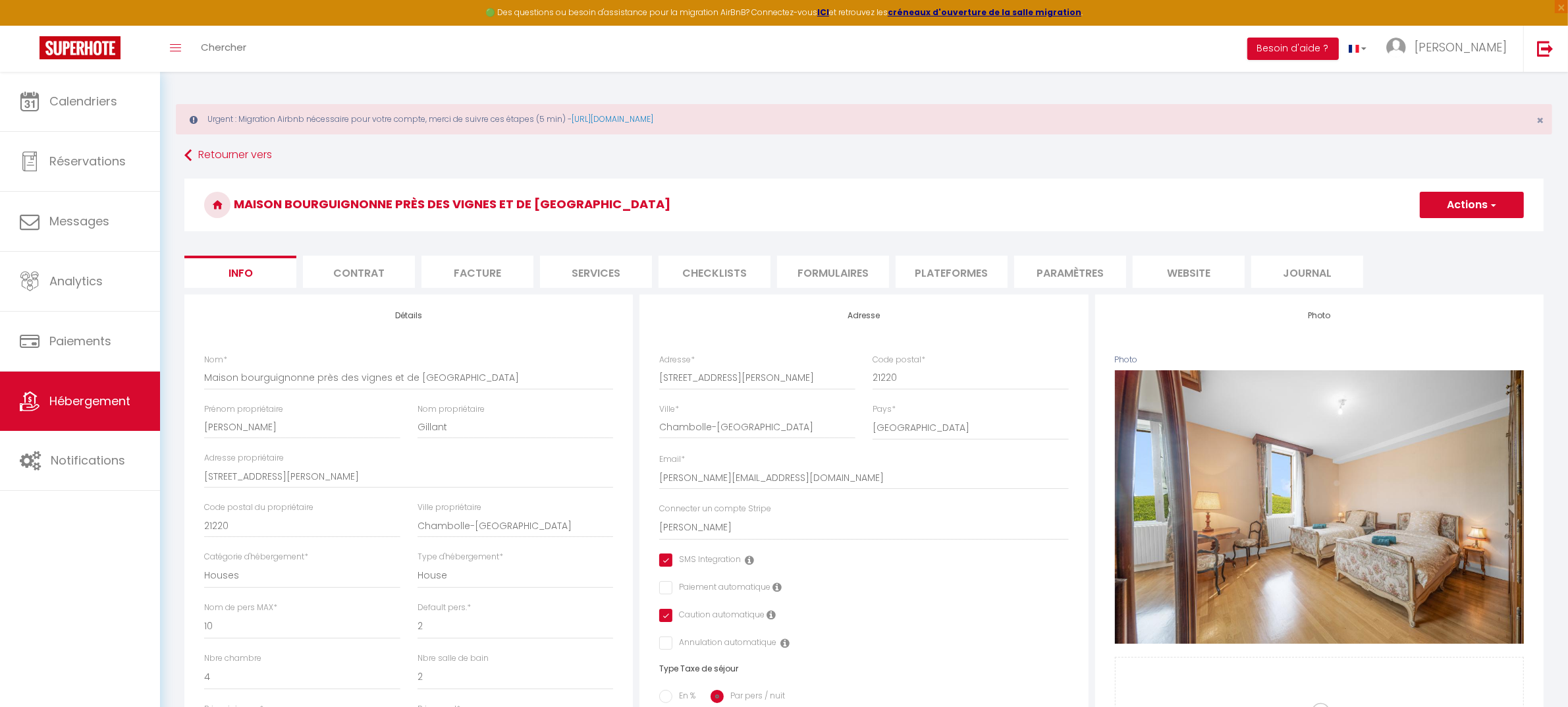
click at [1465, 203] on button "Actions" at bounding box center [1472, 204] width 104 height 26
click at [1429, 236] on input "Enregistrer" at bounding box center [1420, 234] width 49 height 14
